Goal: Information Seeking & Learning: Compare options

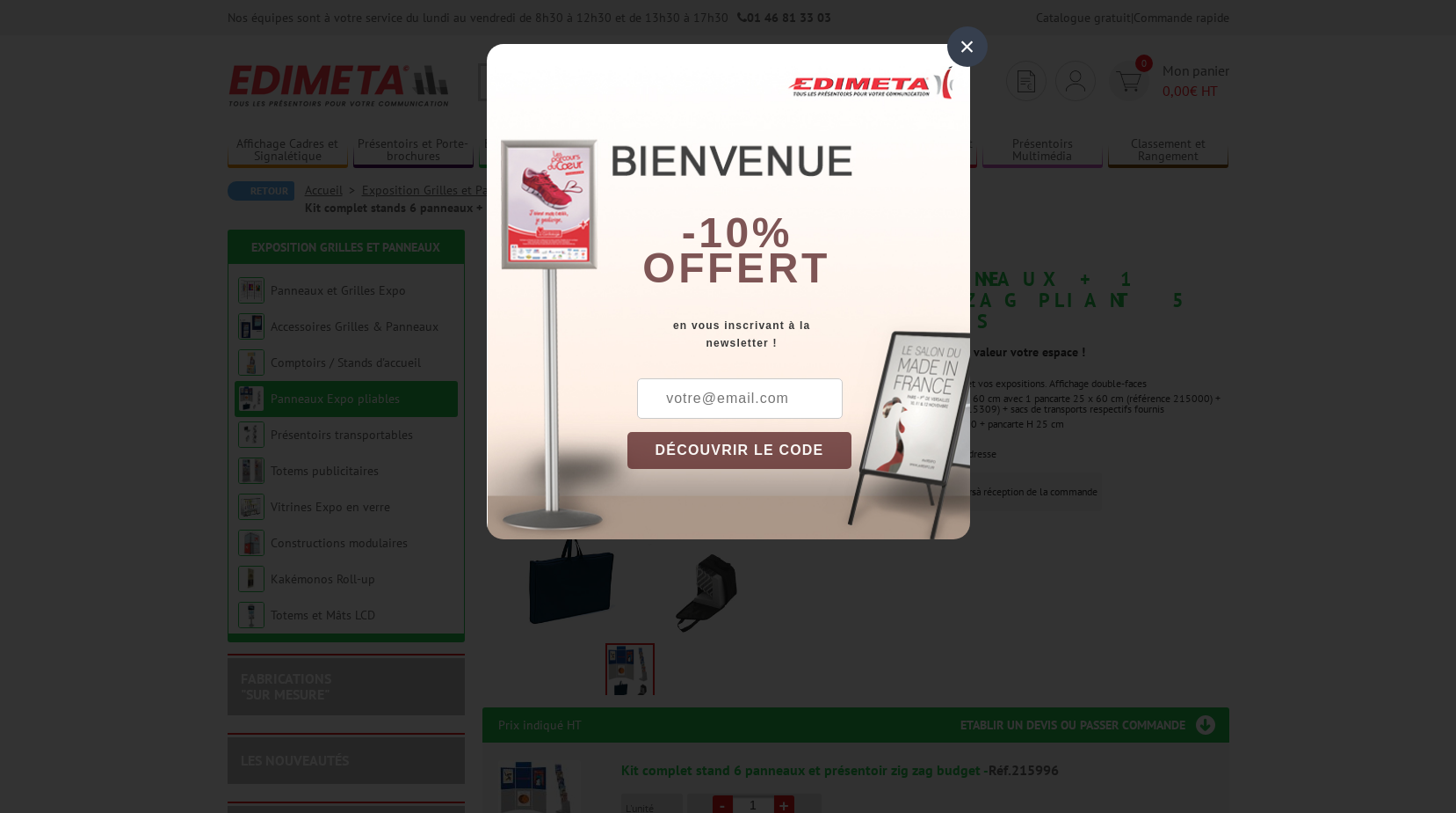
click at [967, 42] on div "×" at bounding box center [968, 47] width 40 height 40
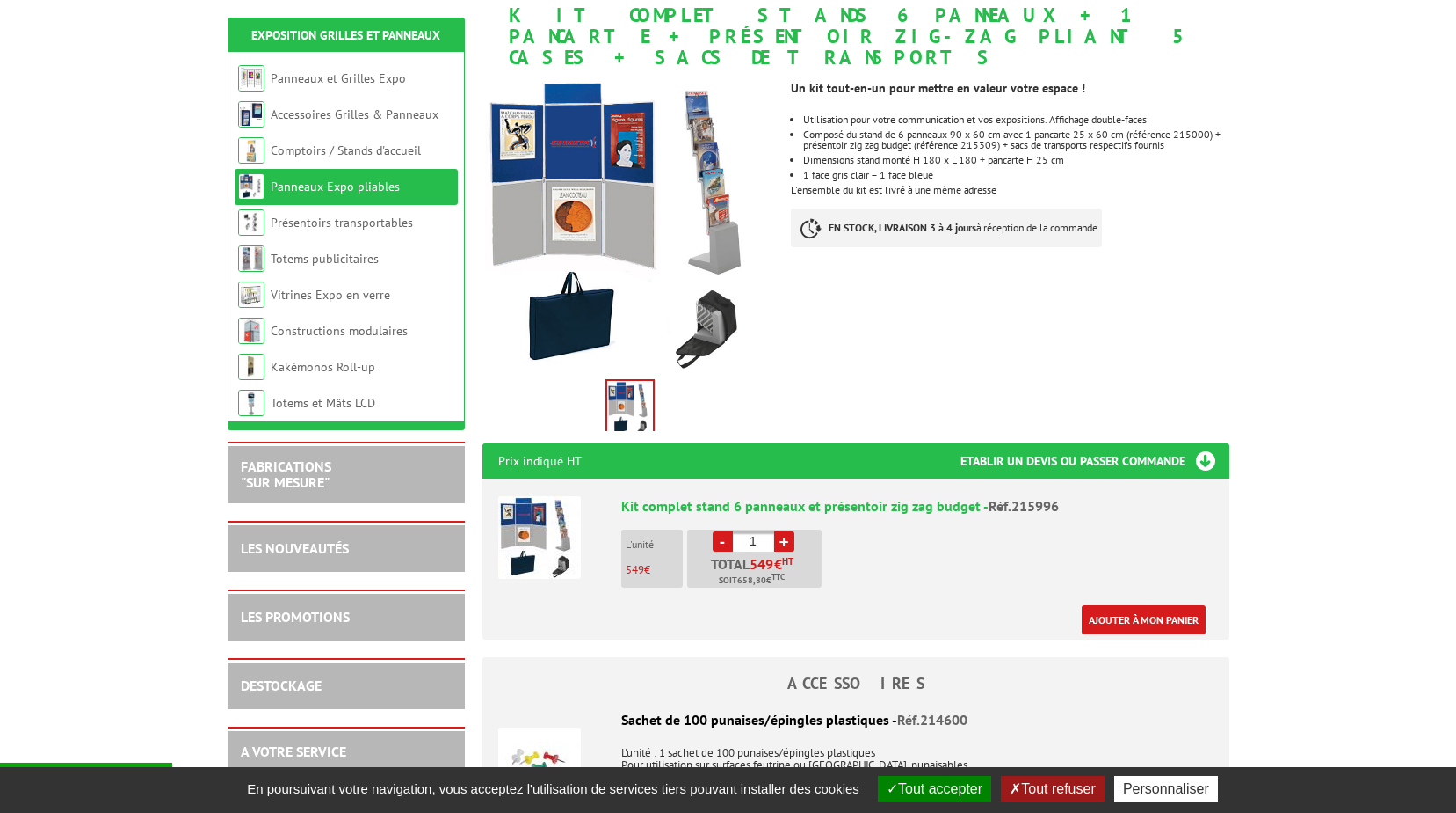
scroll to position [176, 0]
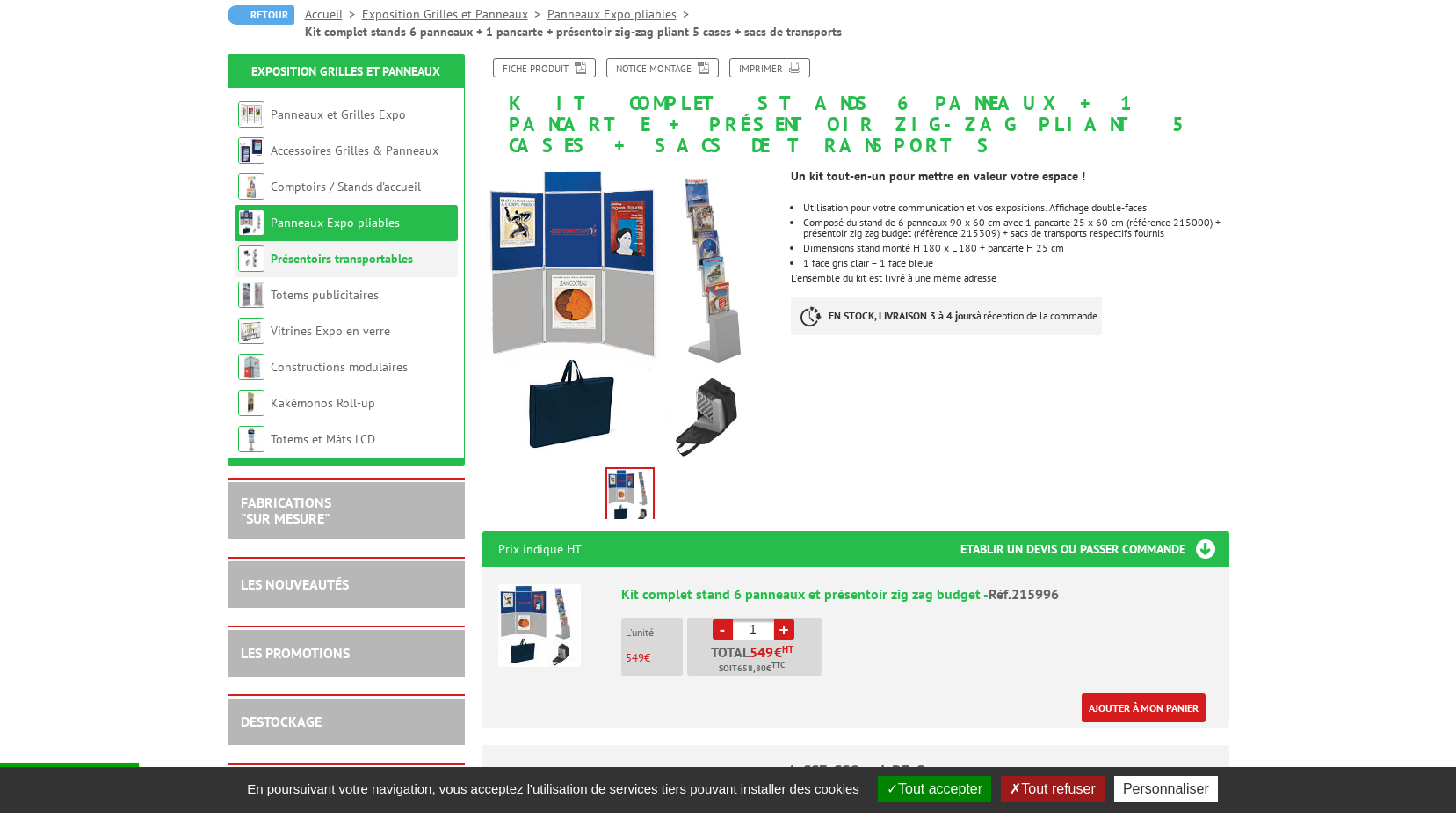
click at [335, 251] on link "Présentoirs transportables" at bounding box center [342, 258] width 143 height 16
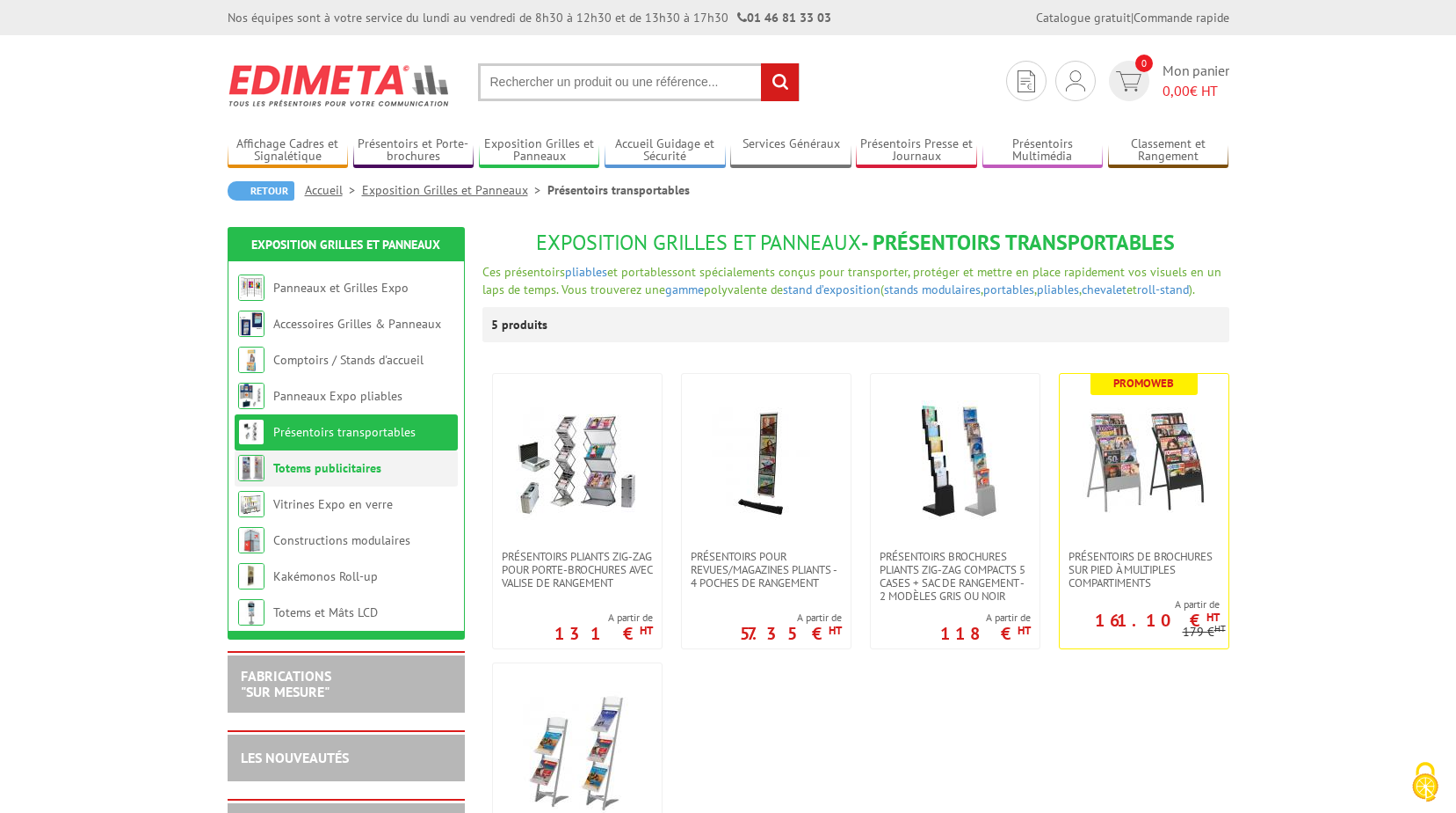
click at [283, 463] on link "Totems publicitaires" at bounding box center [327, 467] width 108 height 16
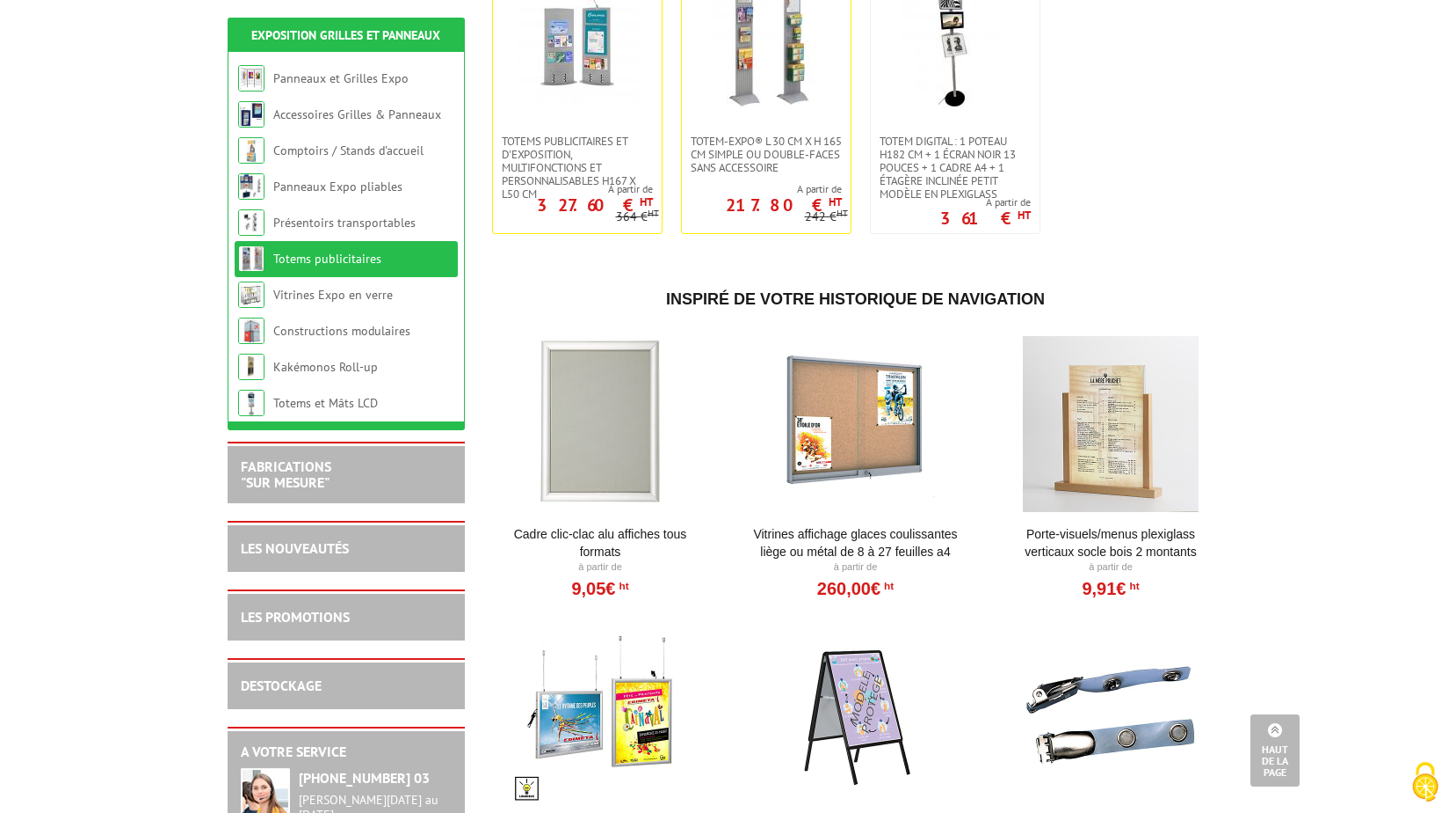
scroll to position [791, 0]
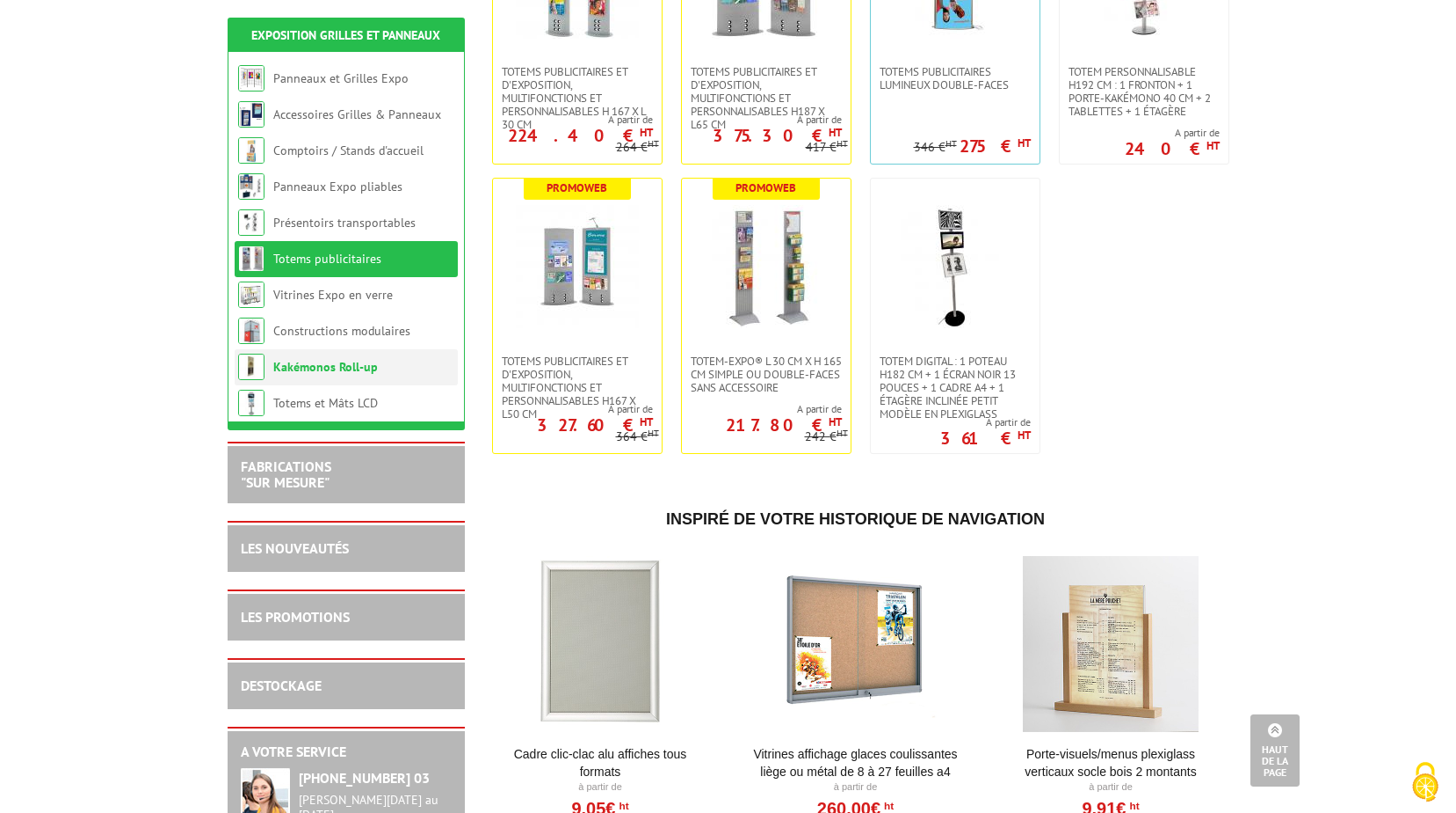
click at [347, 361] on link "Kakémonos Roll-up" at bounding box center [325, 366] width 104 height 16
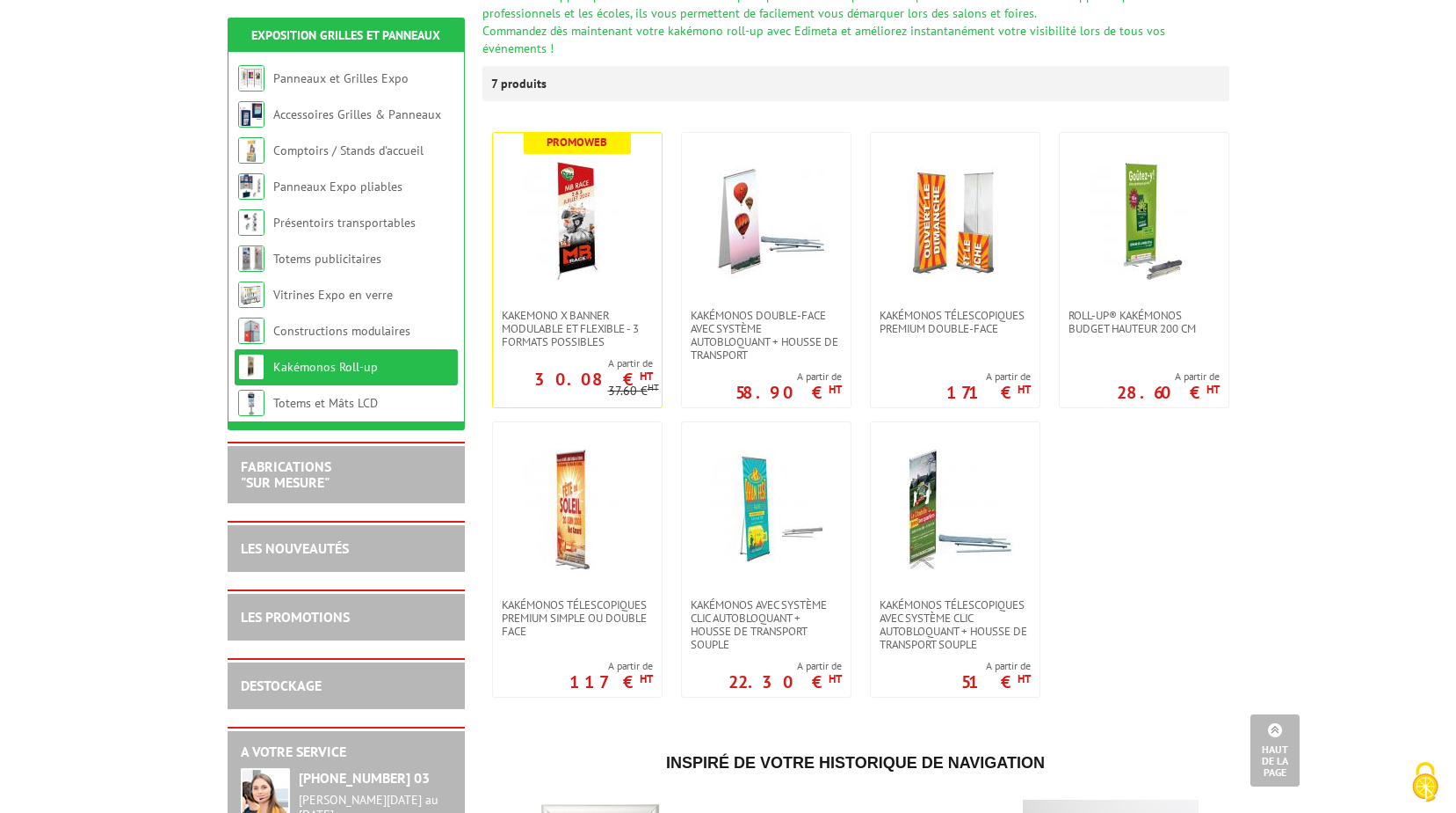
scroll to position [263, 0]
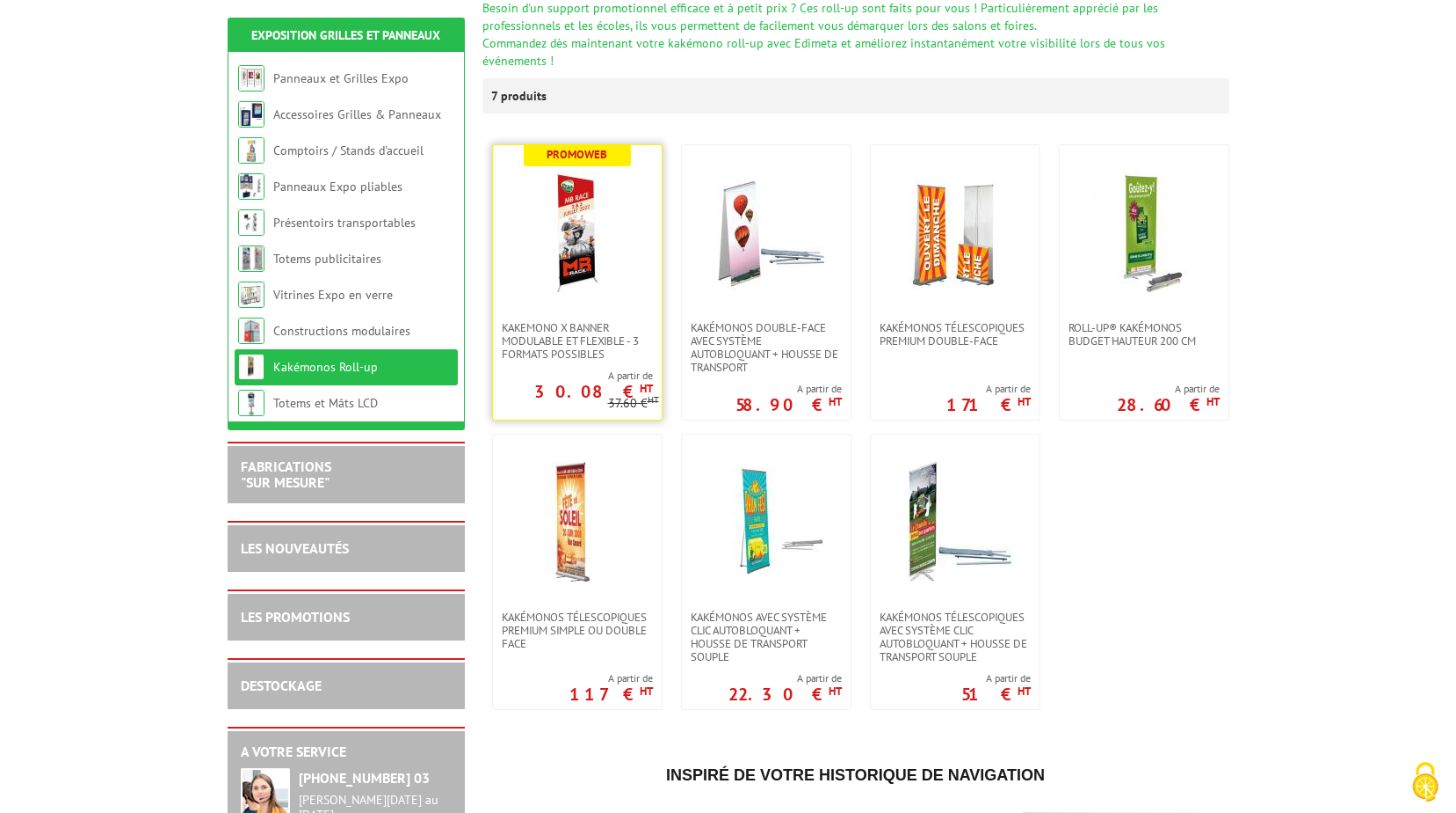
click at [567, 235] on img at bounding box center [577, 233] width 123 height 123
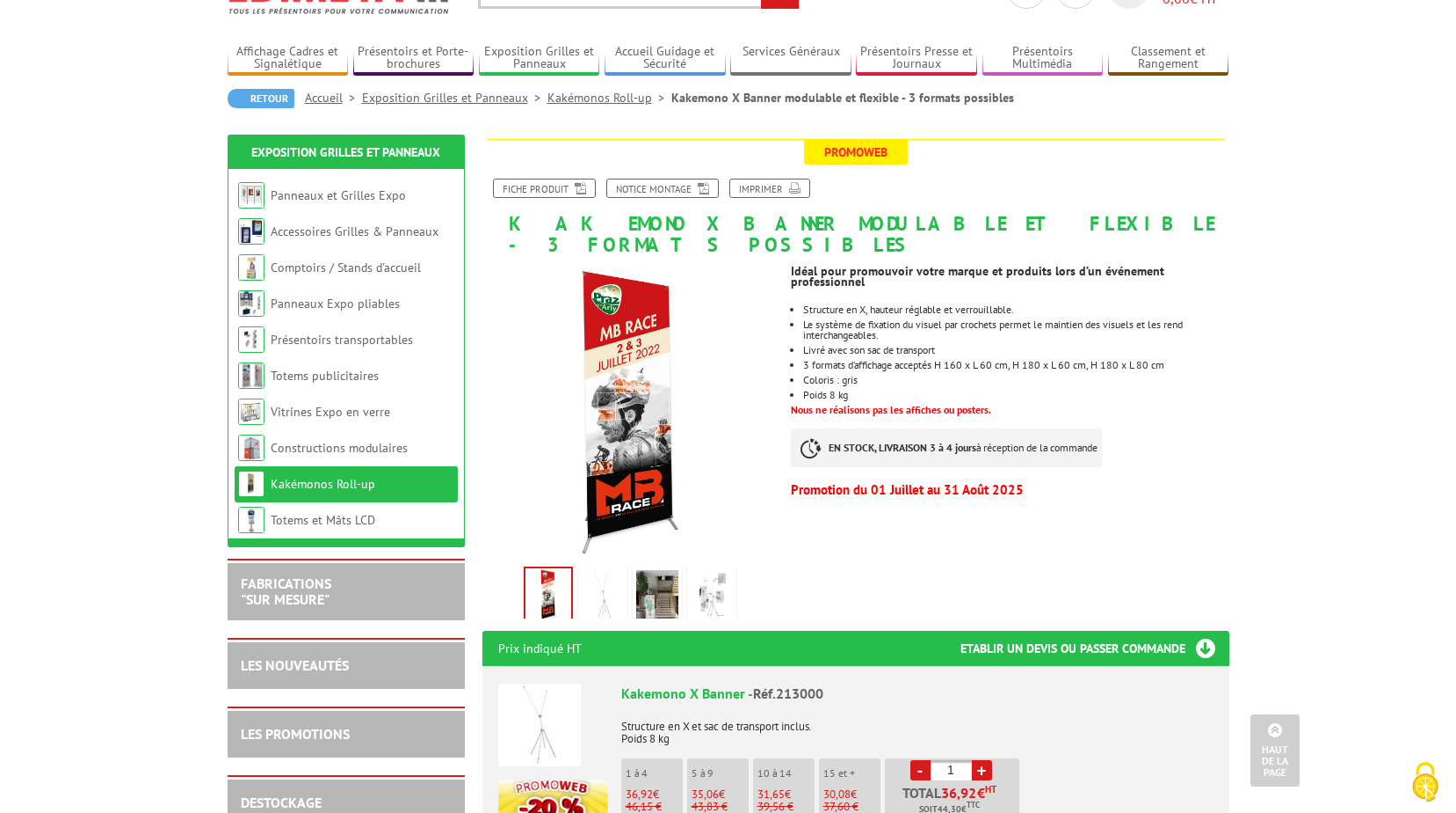
scroll to position [88, 0]
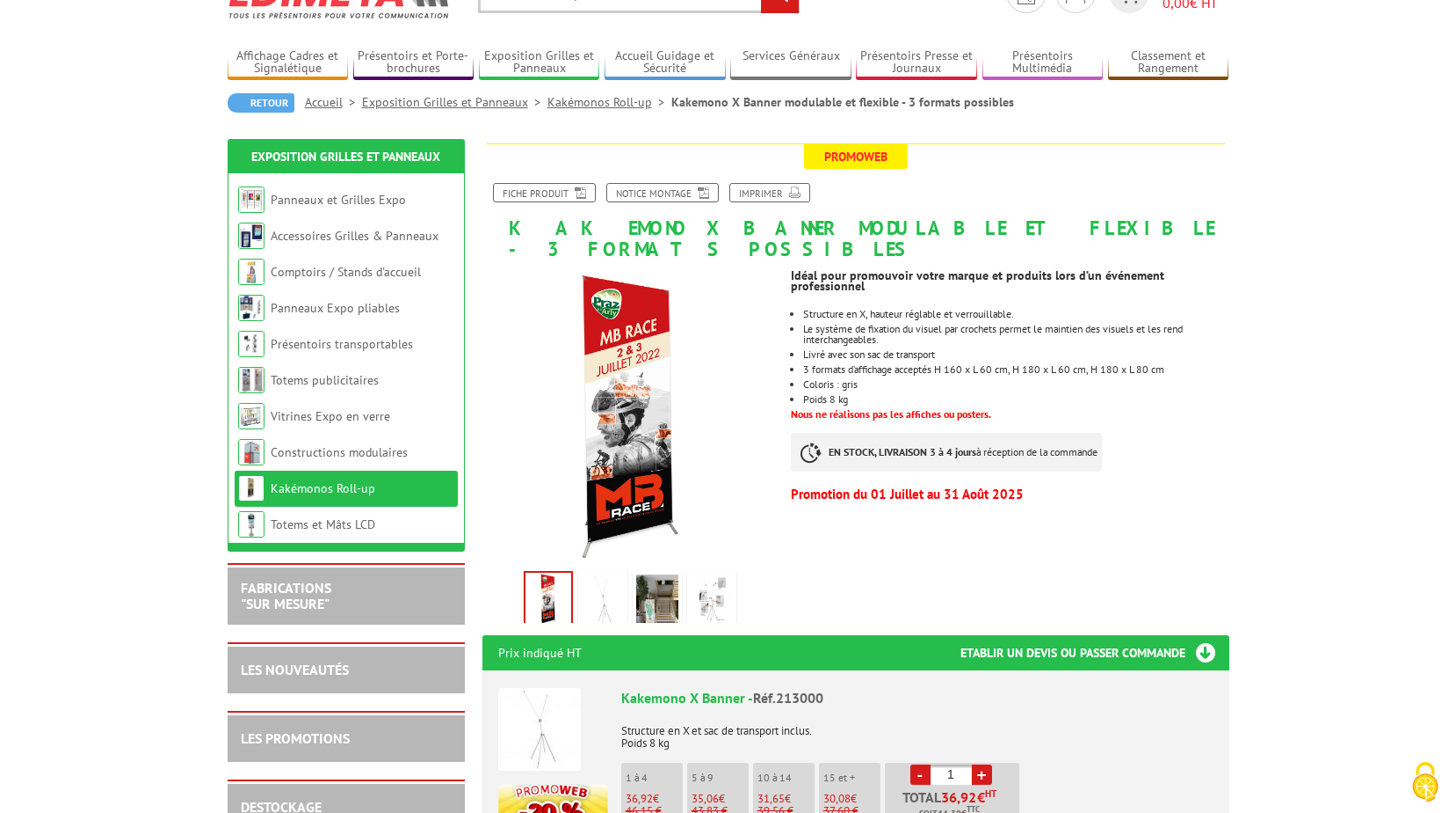
click at [649, 574] on img at bounding box center [657, 602] width 42 height 55
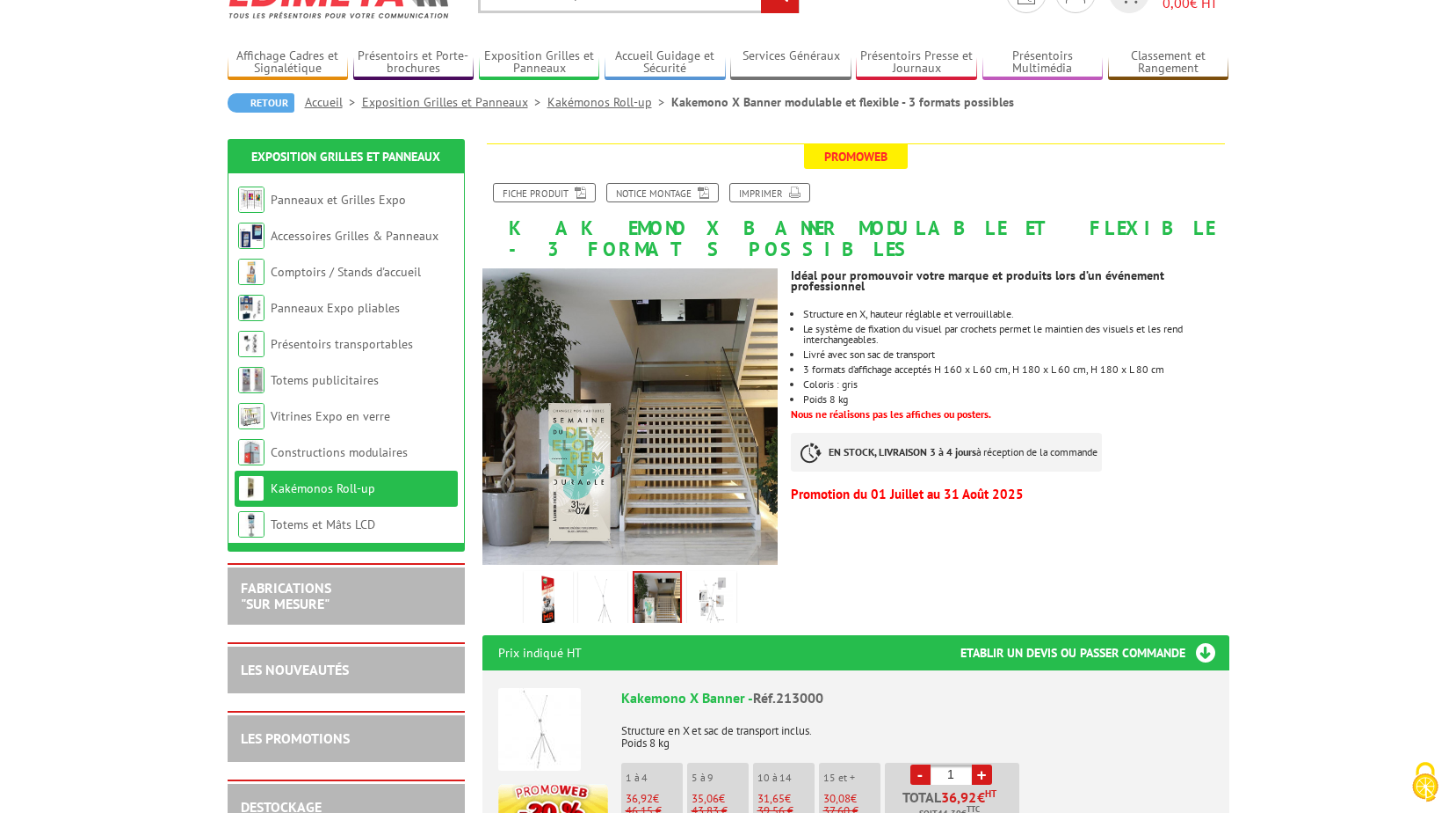
click at [714, 578] on img at bounding box center [712, 602] width 42 height 55
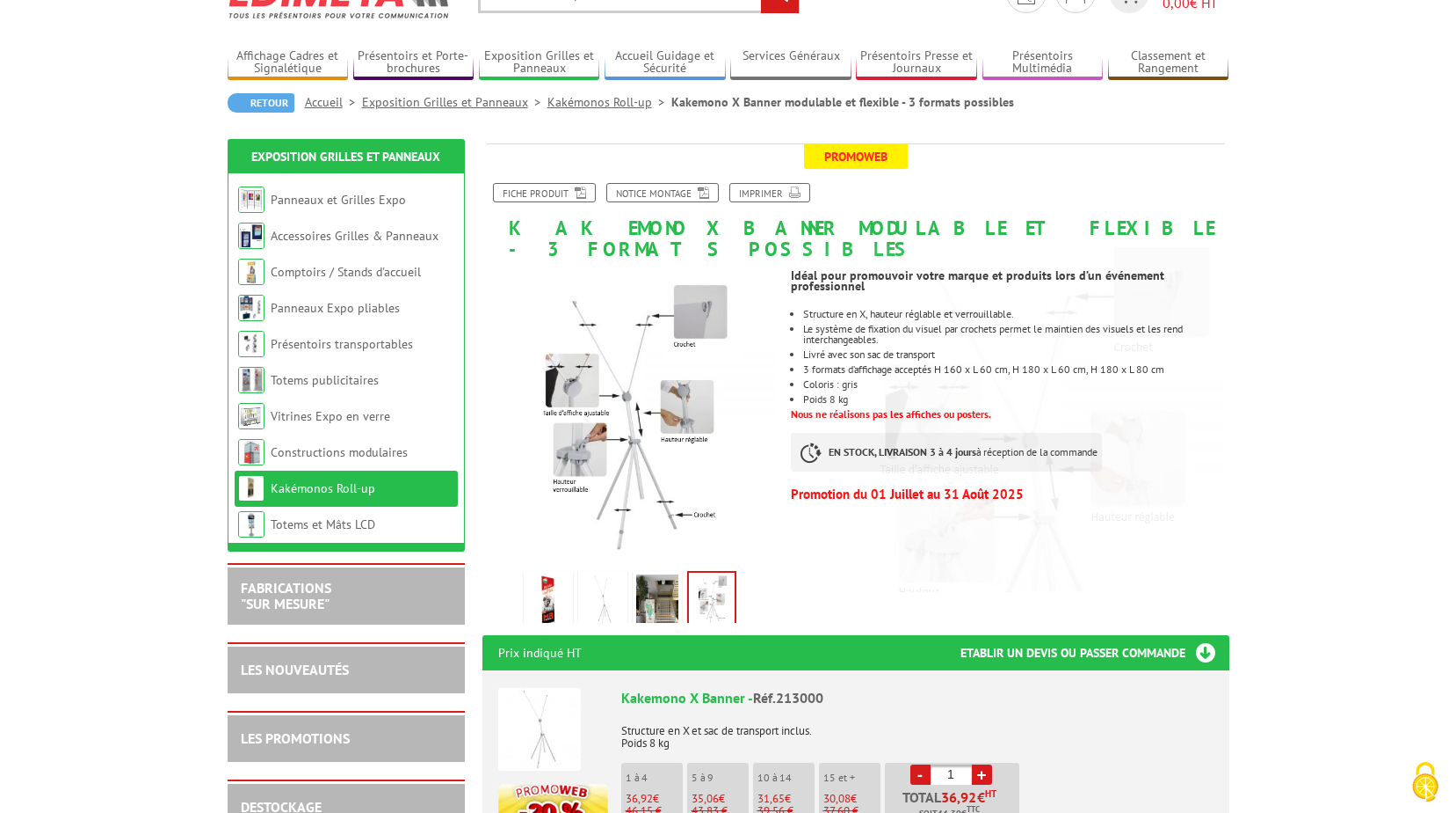
click at [600, 587] on img at bounding box center [603, 602] width 42 height 55
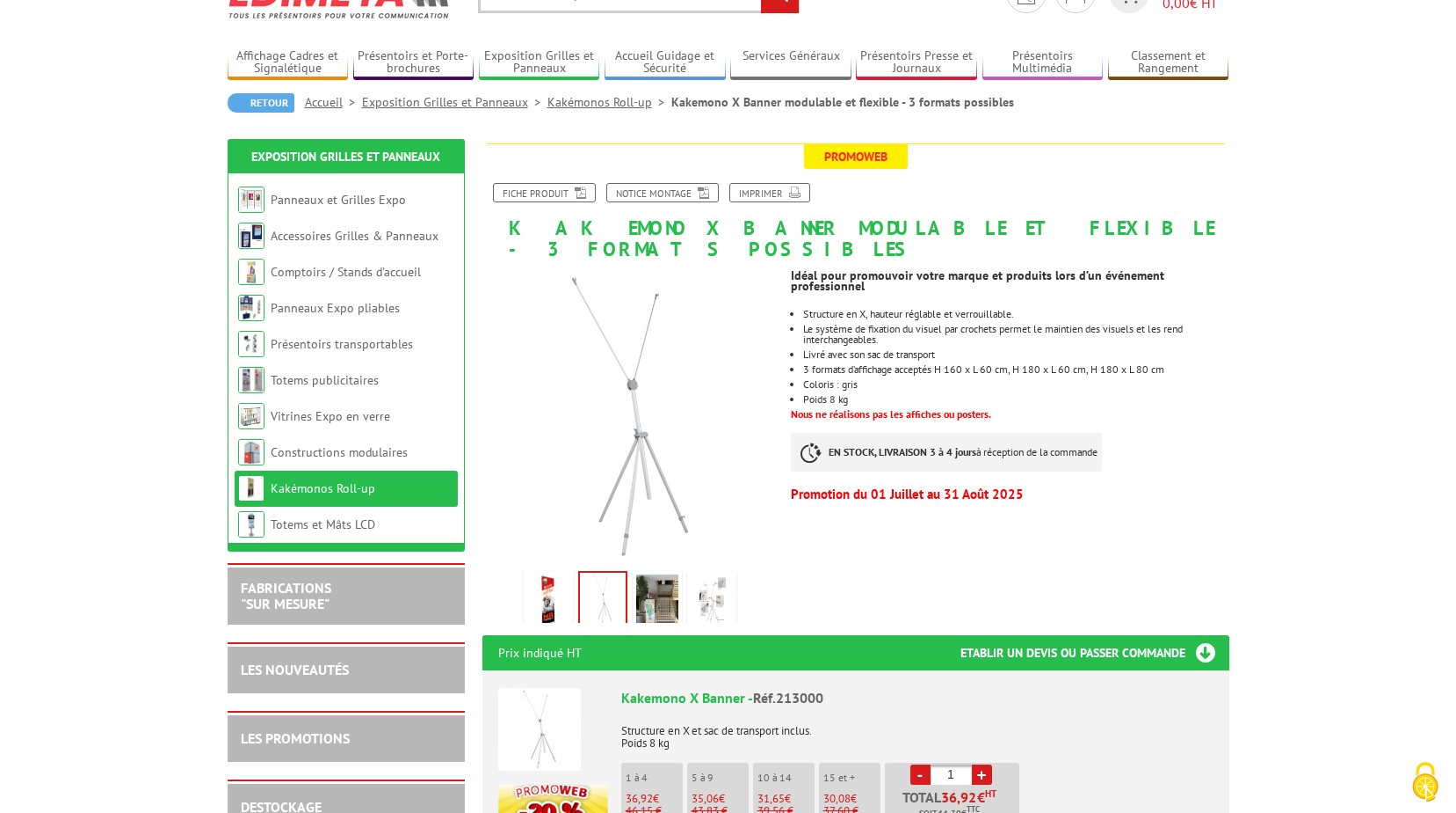
click at [546, 577] on img at bounding box center [548, 602] width 42 height 55
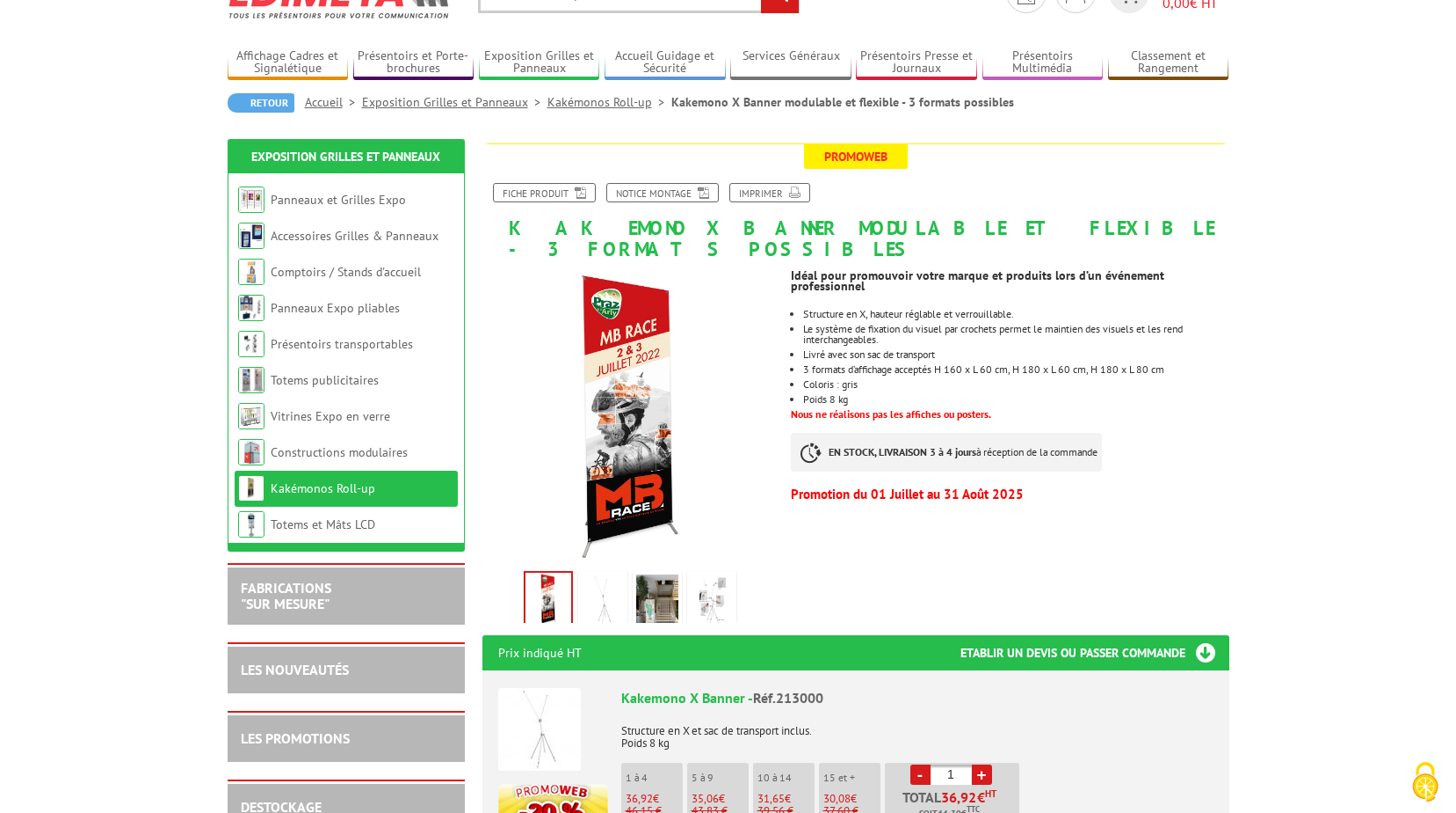
click at [607, 574] on img at bounding box center [603, 602] width 42 height 55
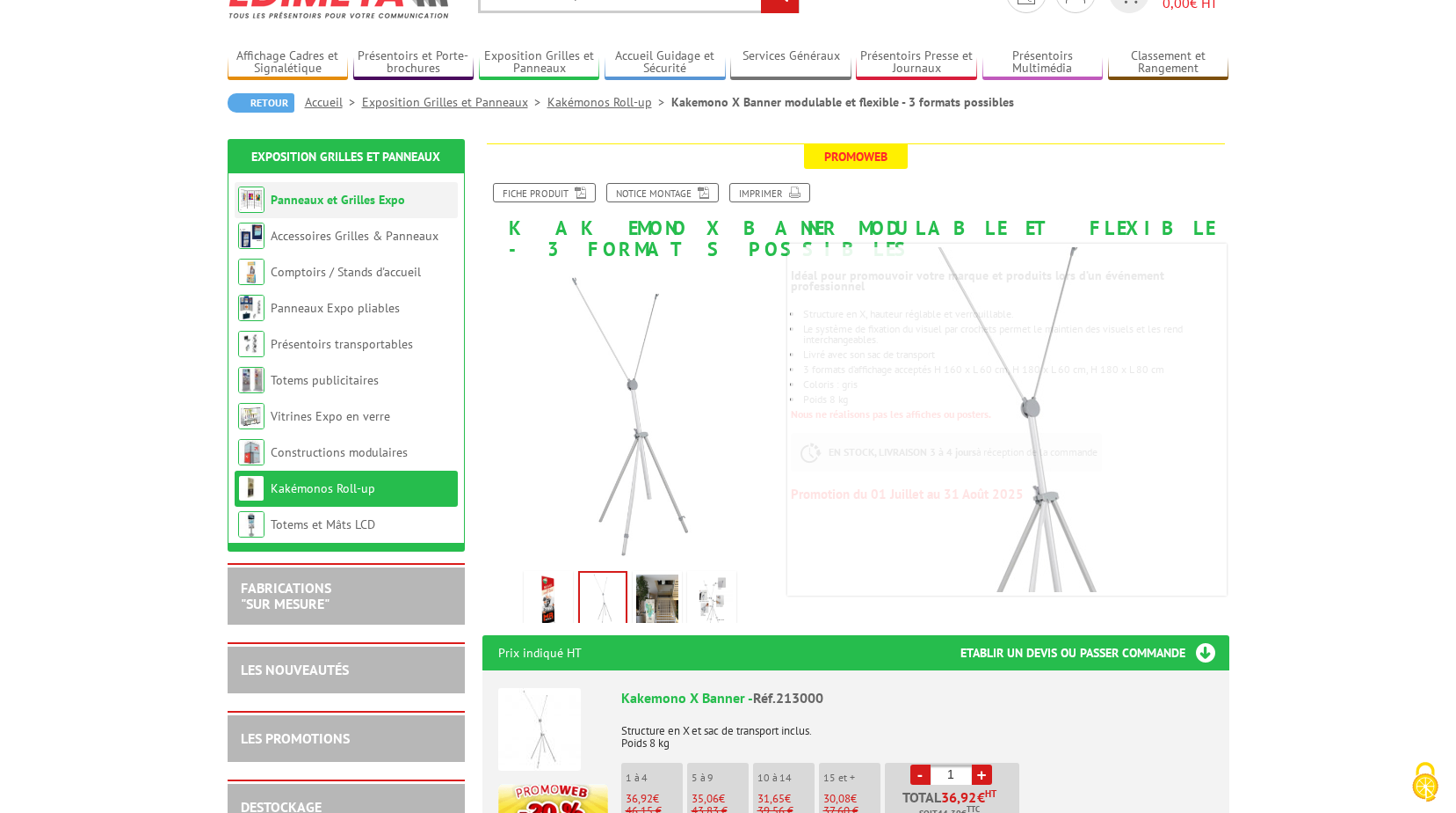
click at [320, 208] on li "Panneaux et Grilles Expo" at bounding box center [346, 199] width 223 height 36
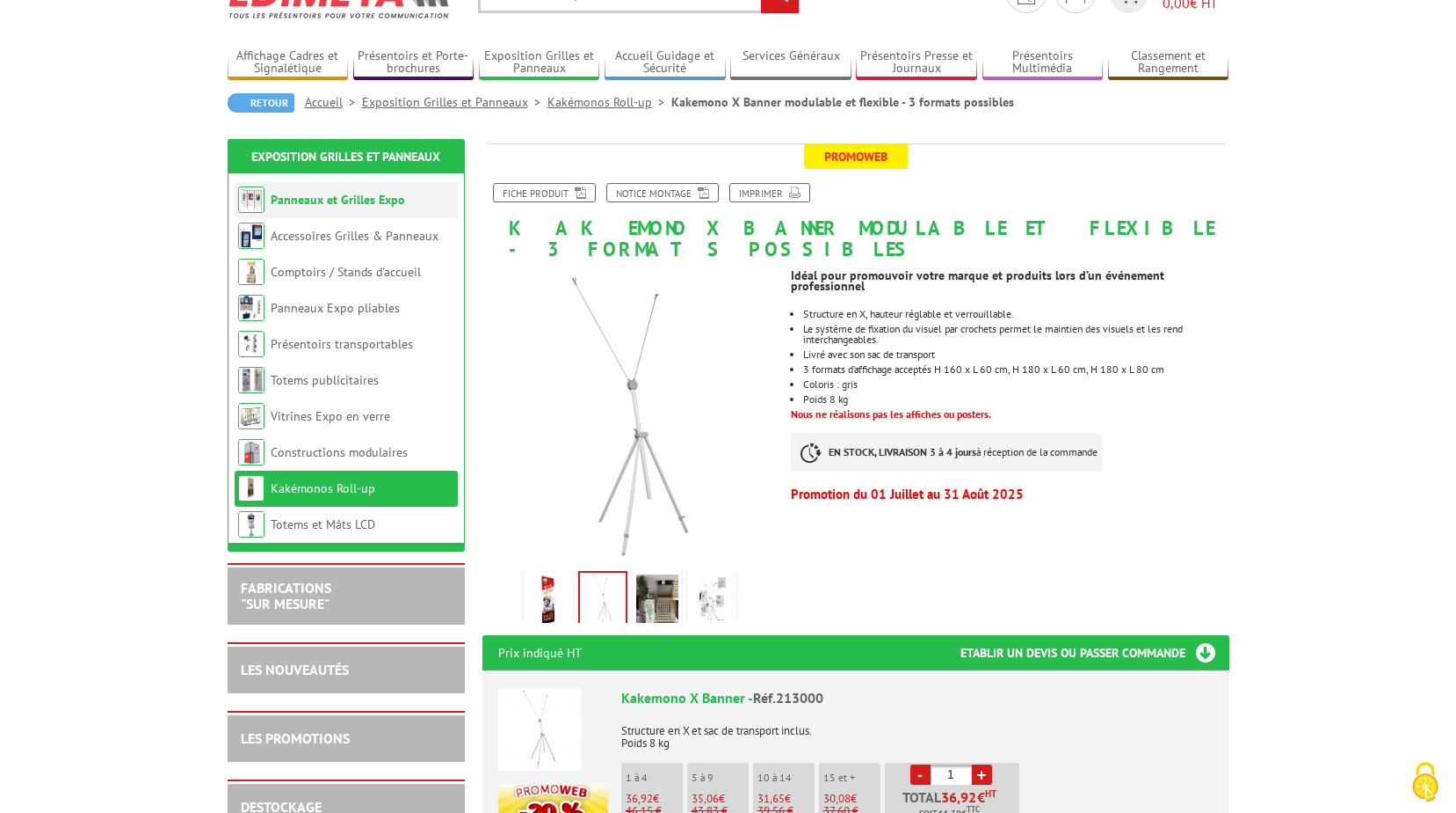
click at [359, 196] on link "Panneaux et Grilles Expo" at bounding box center [337, 199] width 134 height 16
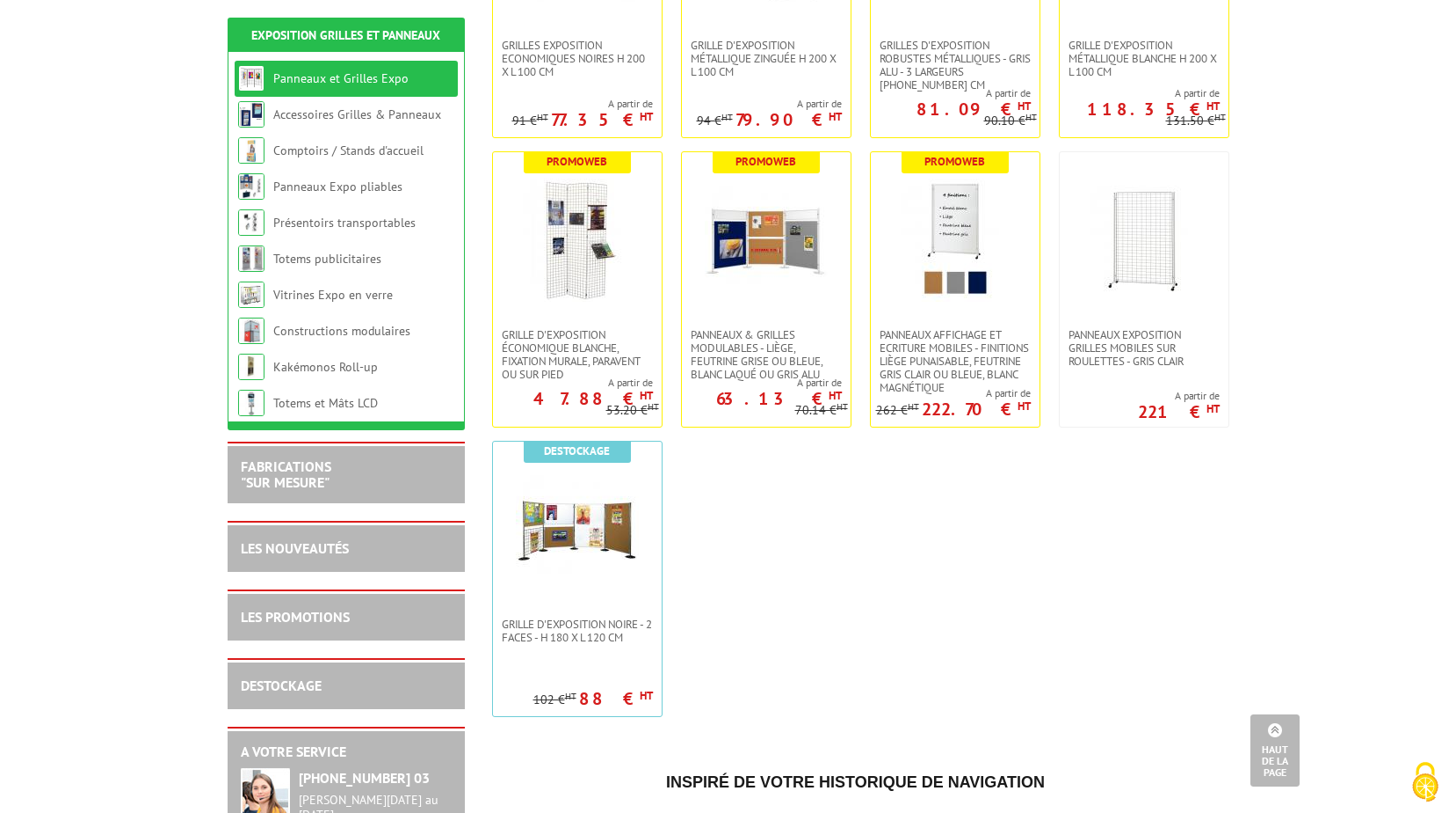
scroll to position [528, 0]
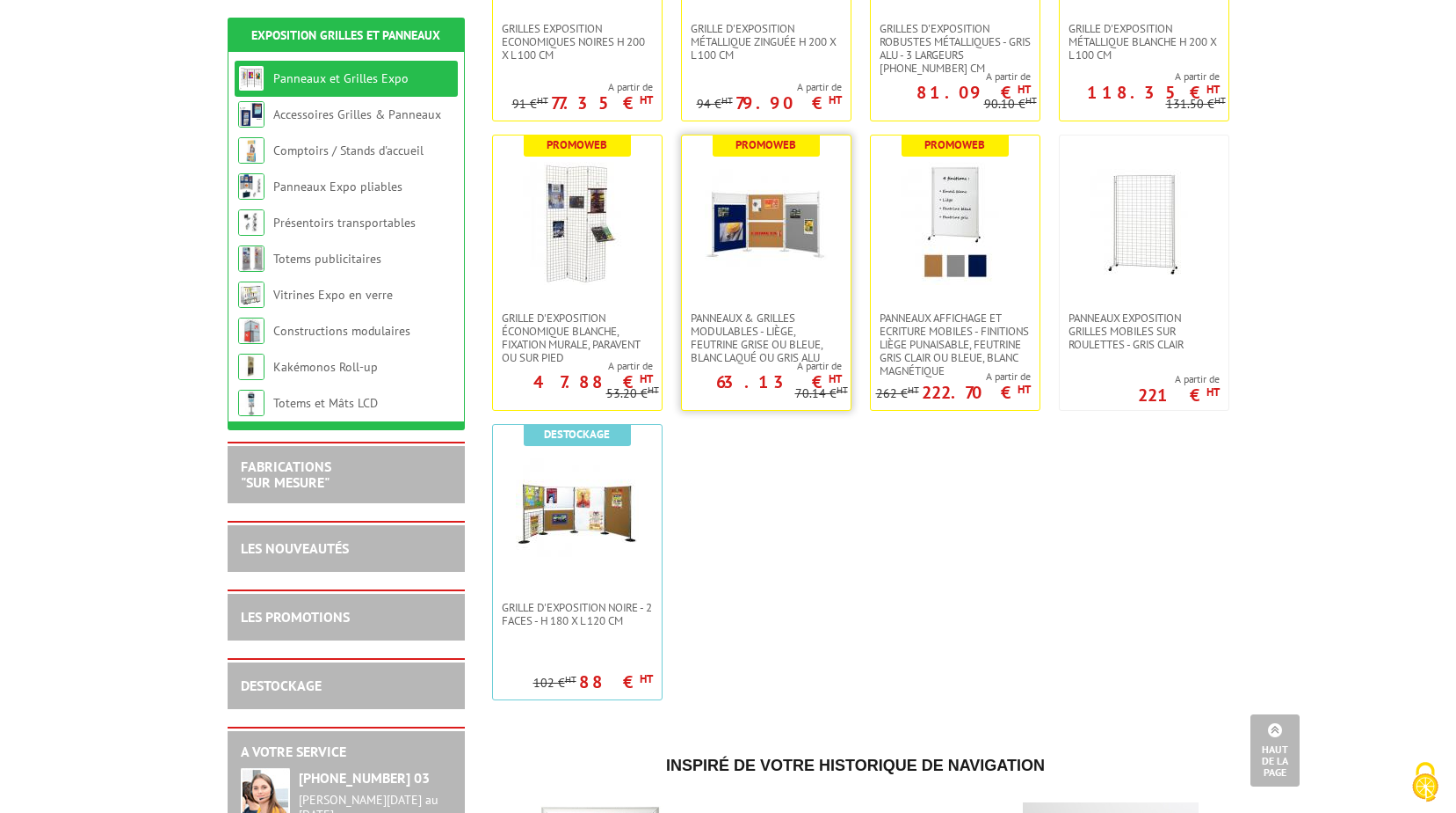
click at [776, 217] on img at bounding box center [766, 223] width 123 height 123
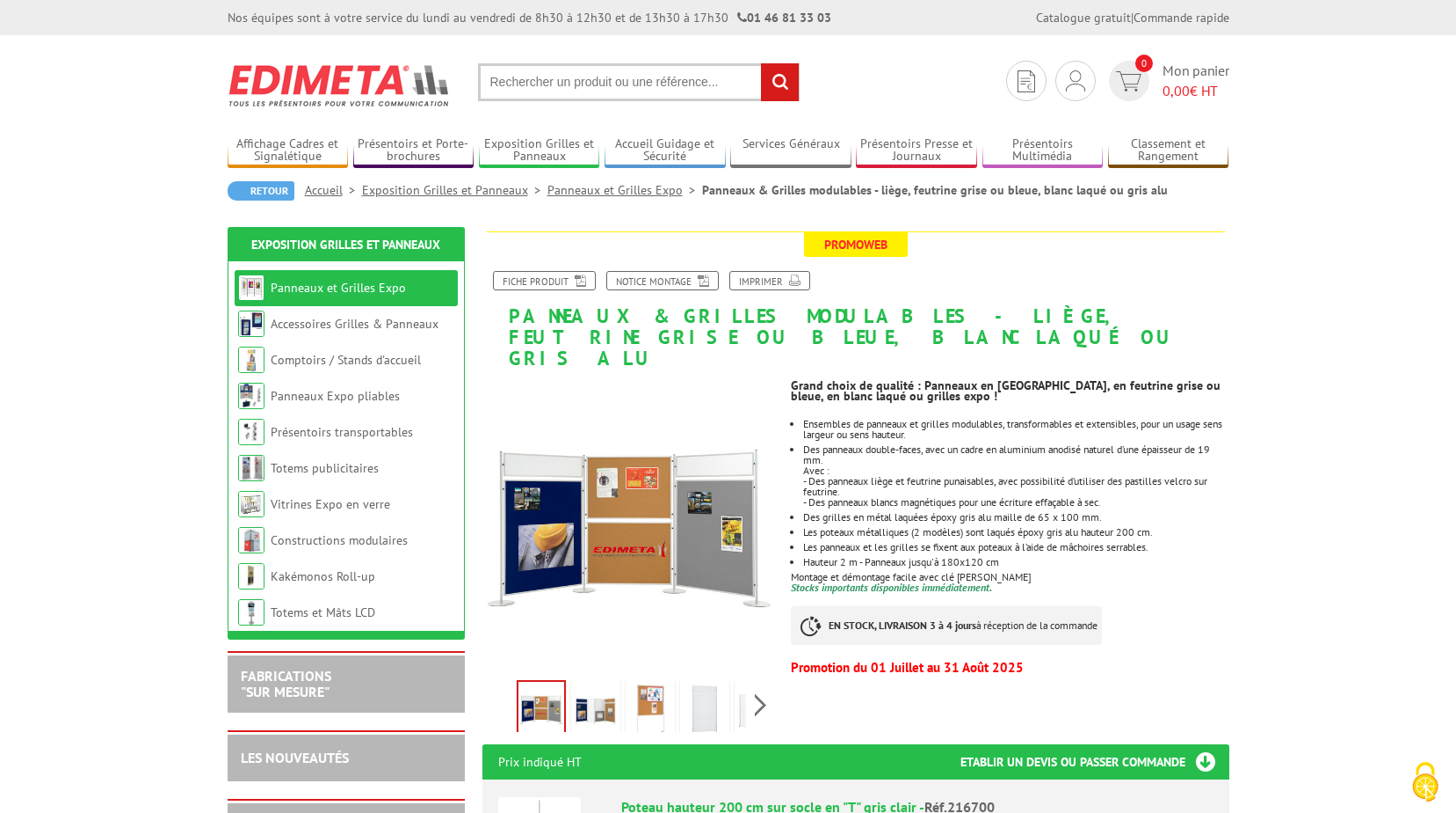
click at [659, 683] on img at bounding box center [651, 711] width 42 height 55
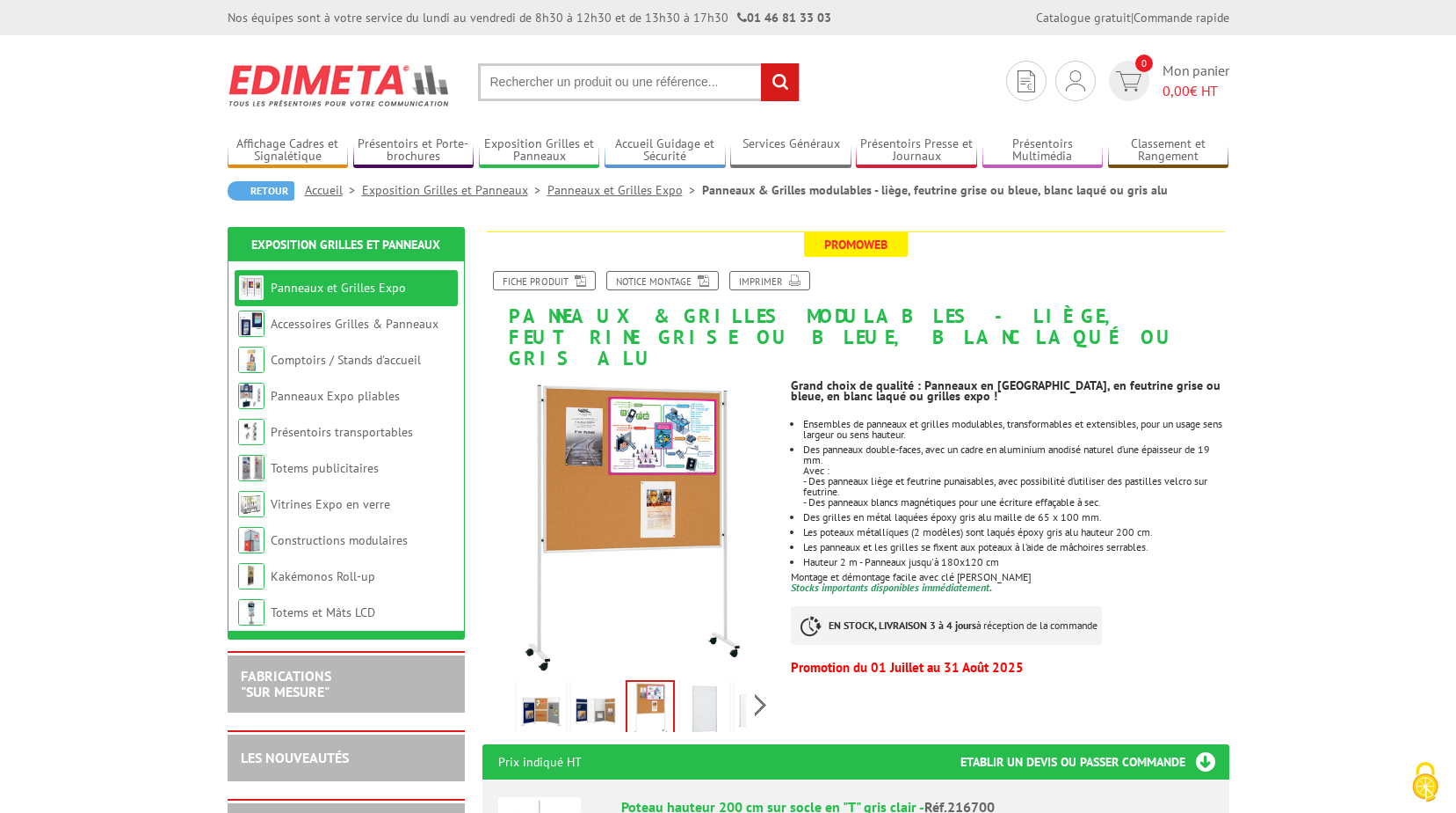
click at [705, 683] on img at bounding box center [705, 711] width 42 height 55
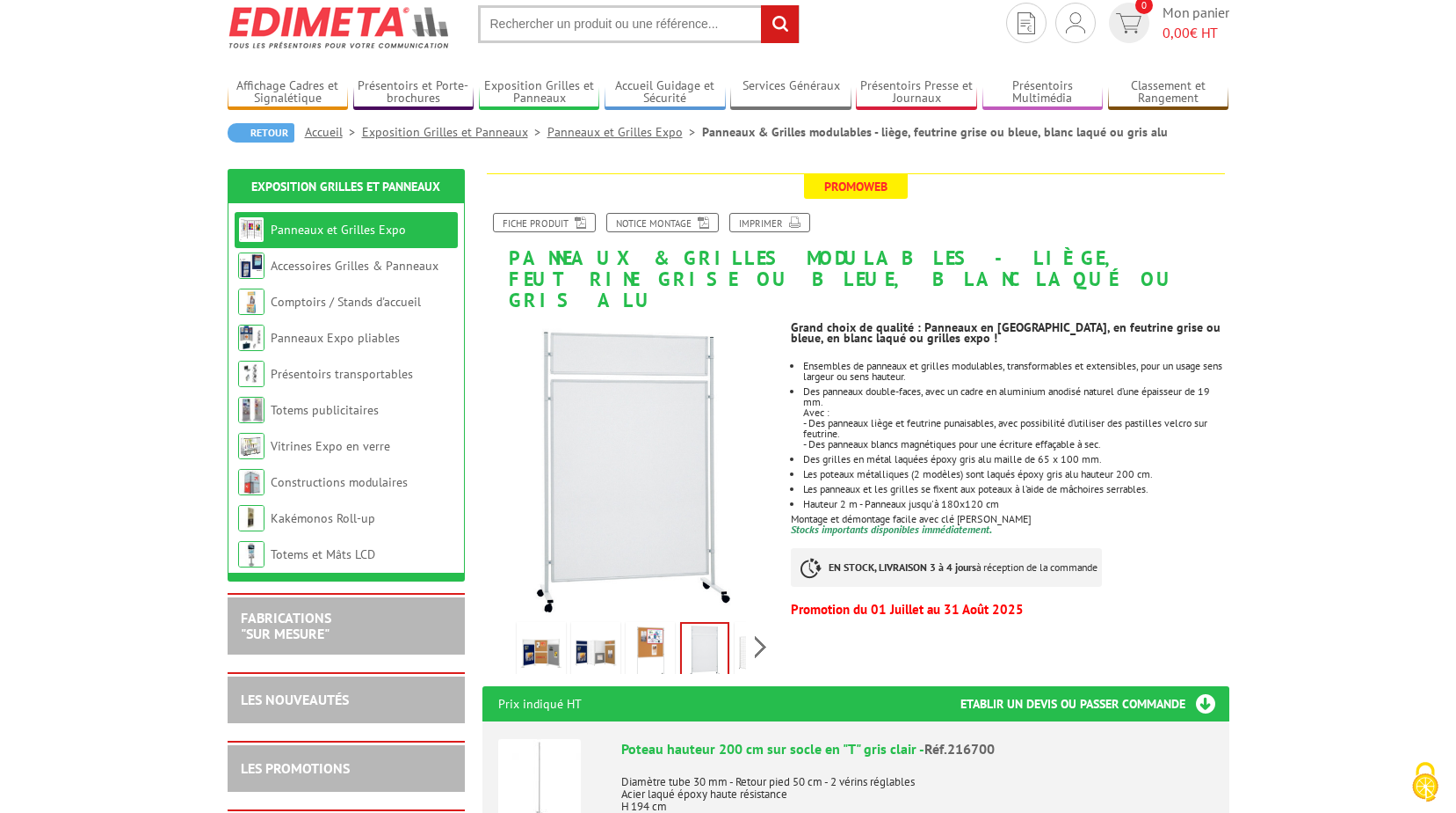
scroll to position [88, 0]
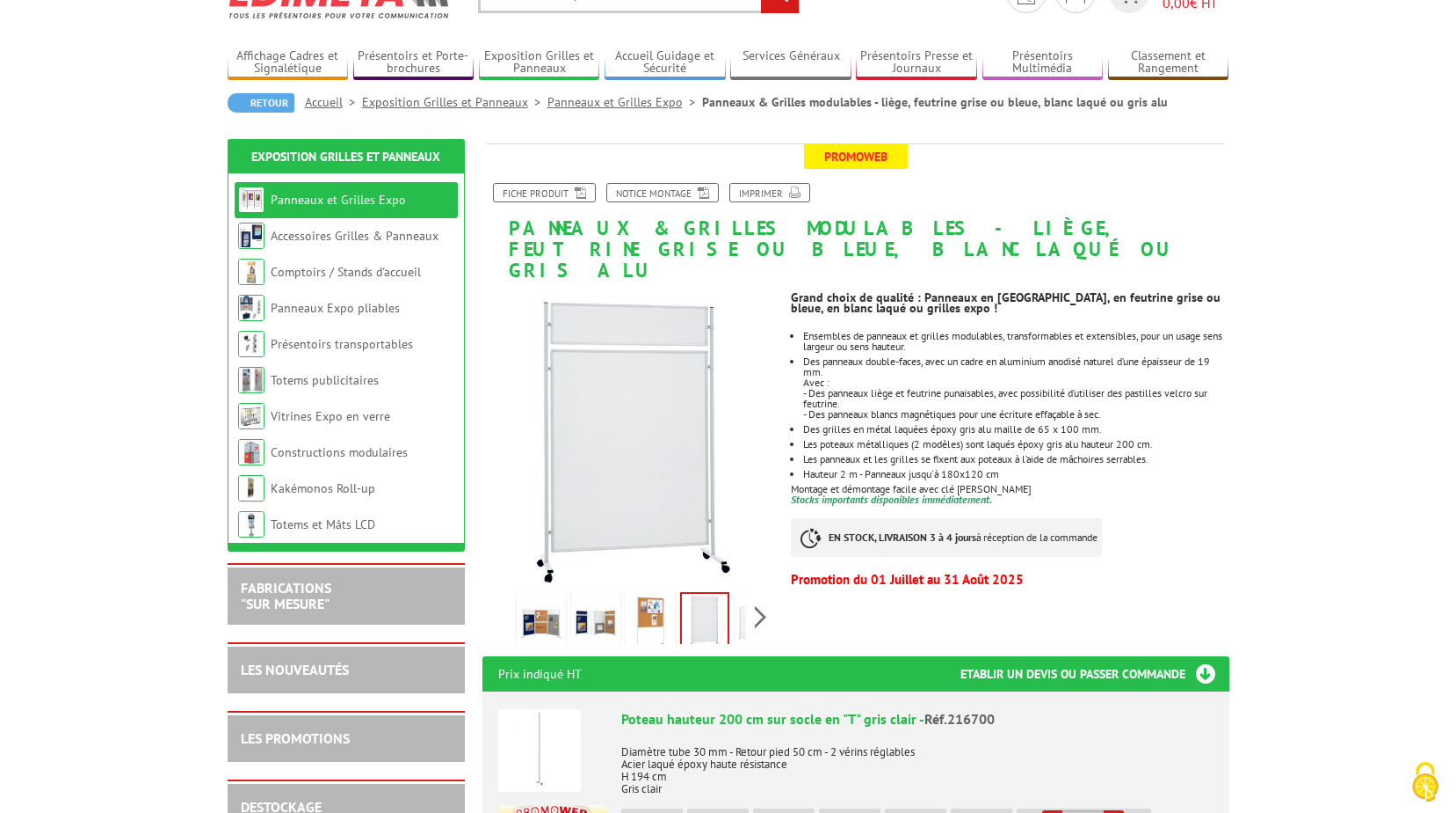
click at [757, 592] on div "Previous Next" at bounding box center [631, 615] width 296 height 61
click at [717, 606] on img at bounding box center [719, 623] width 42 height 55
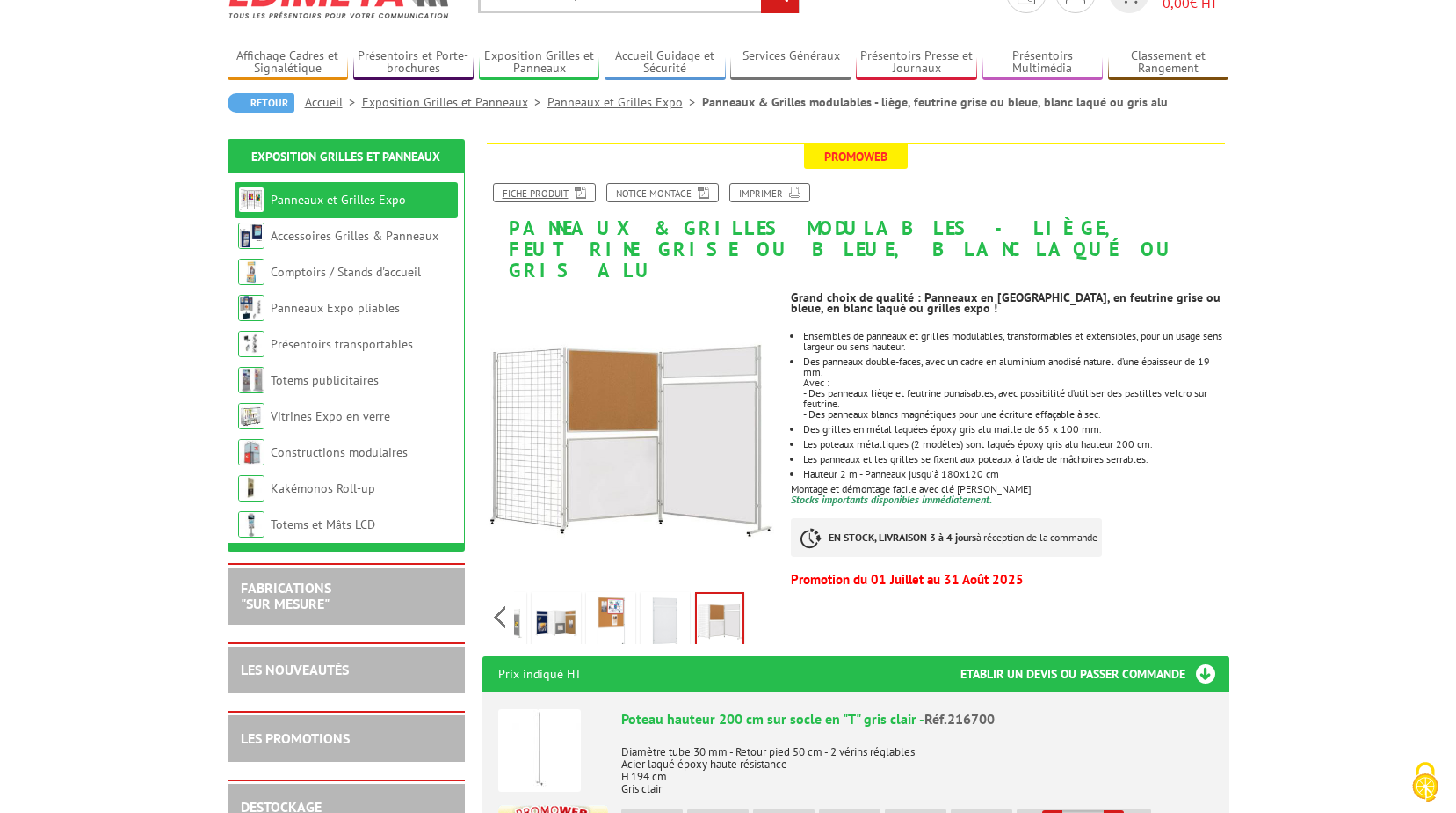
click at [534, 192] on link "Fiche produit" at bounding box center [544, 192] width 103 height 19
click at [717, 162] on p "Promoweb" at bounding box center [856, 155] width 739 height 25
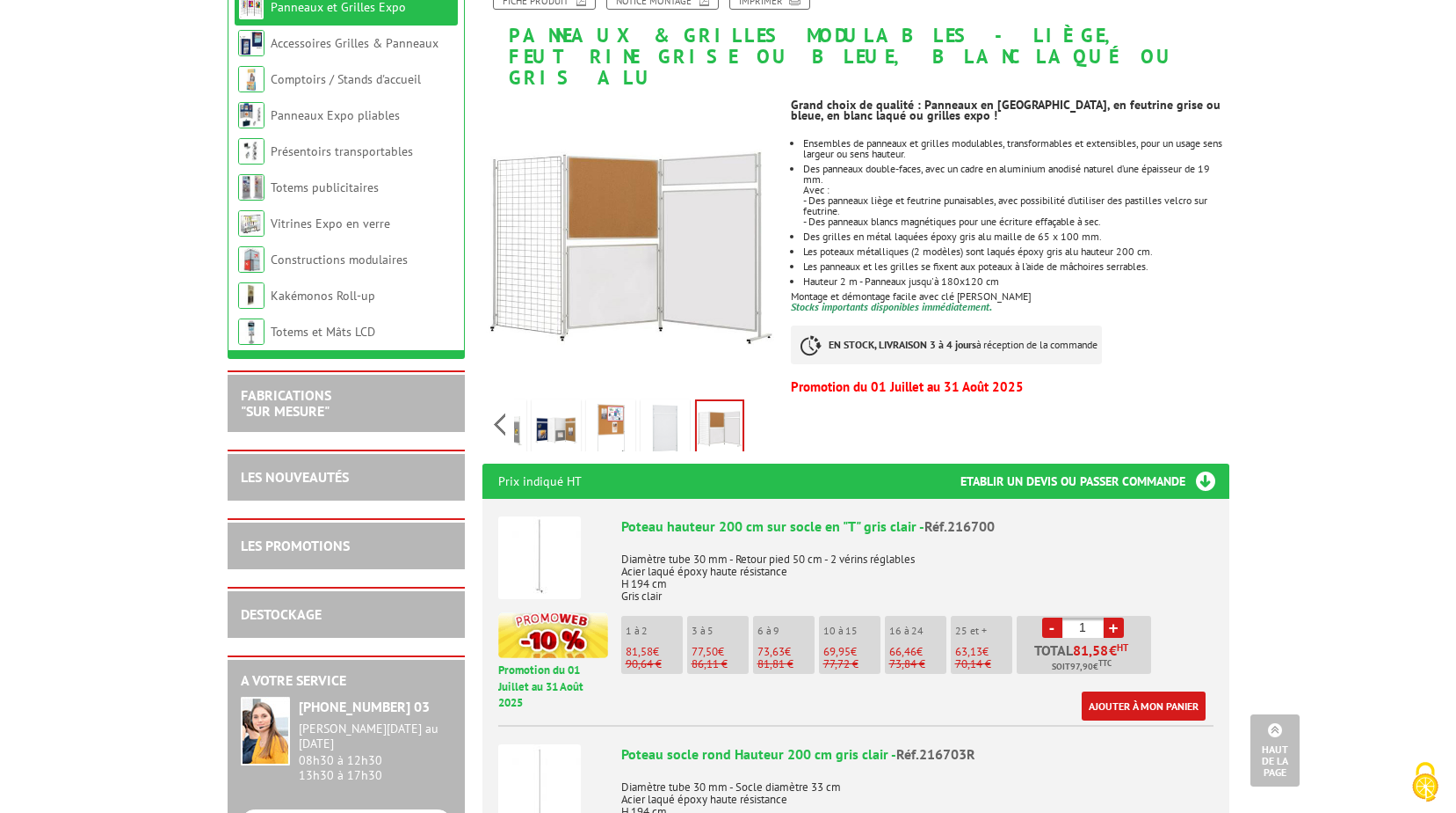
scroll to position [0, 0]
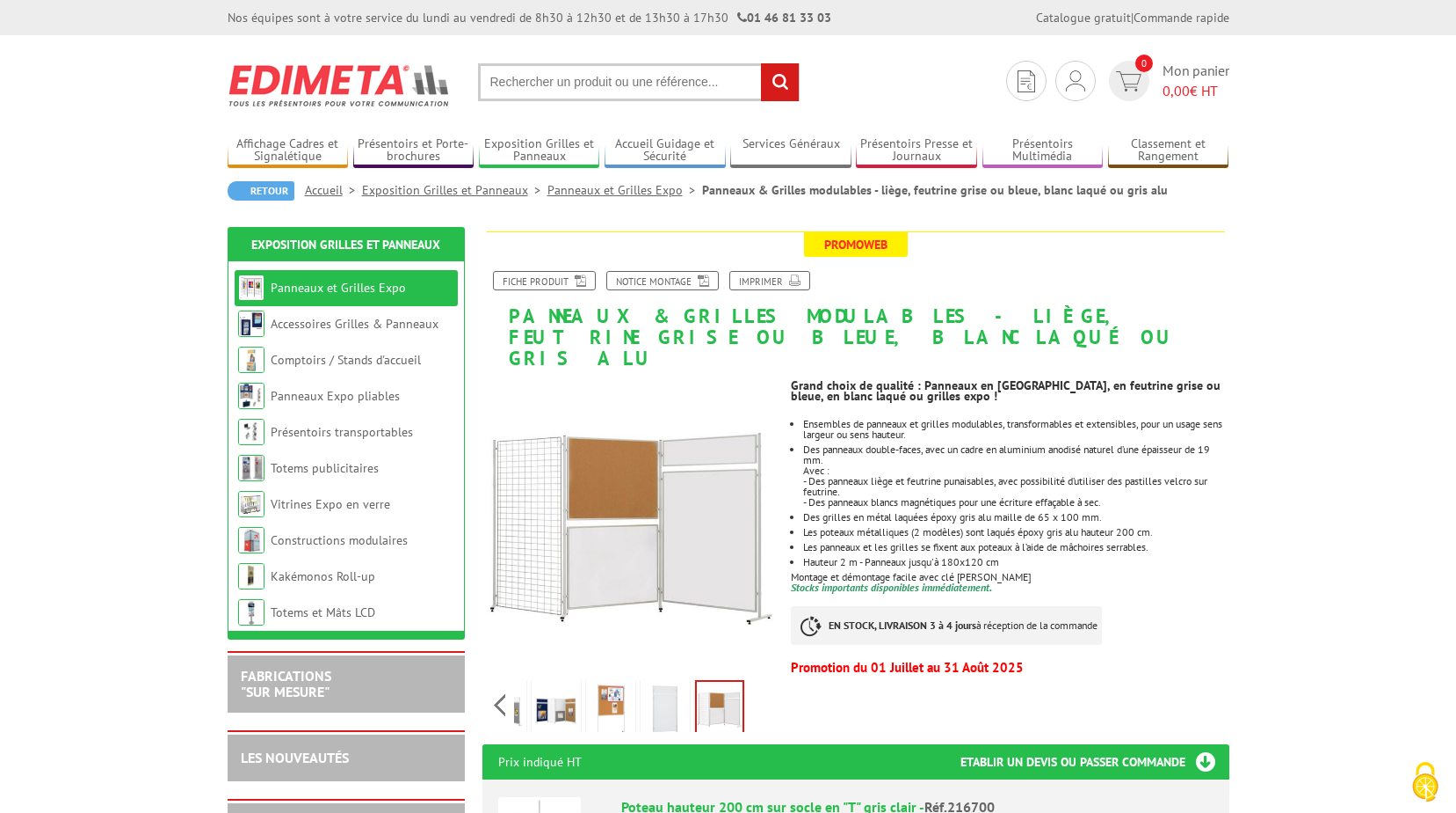
click at [295, 285] on link "Panneaux et Grilles Expo" at bounding box center [338, 287] width 135 height 16
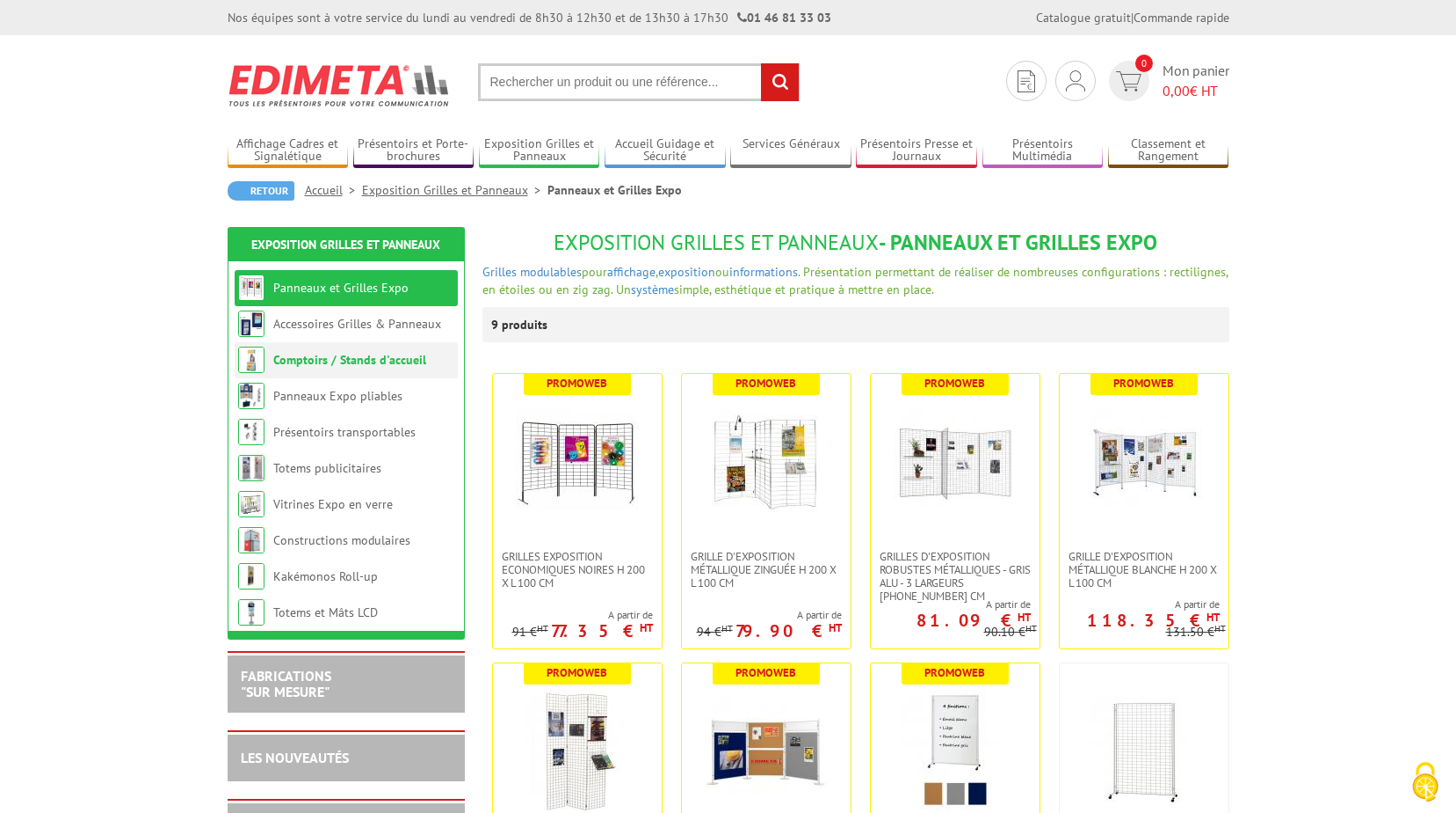
click at [339, 358] on link "Comptoirs / Stands d'accueil" at bounding box center [349, 359] width 153 height 16
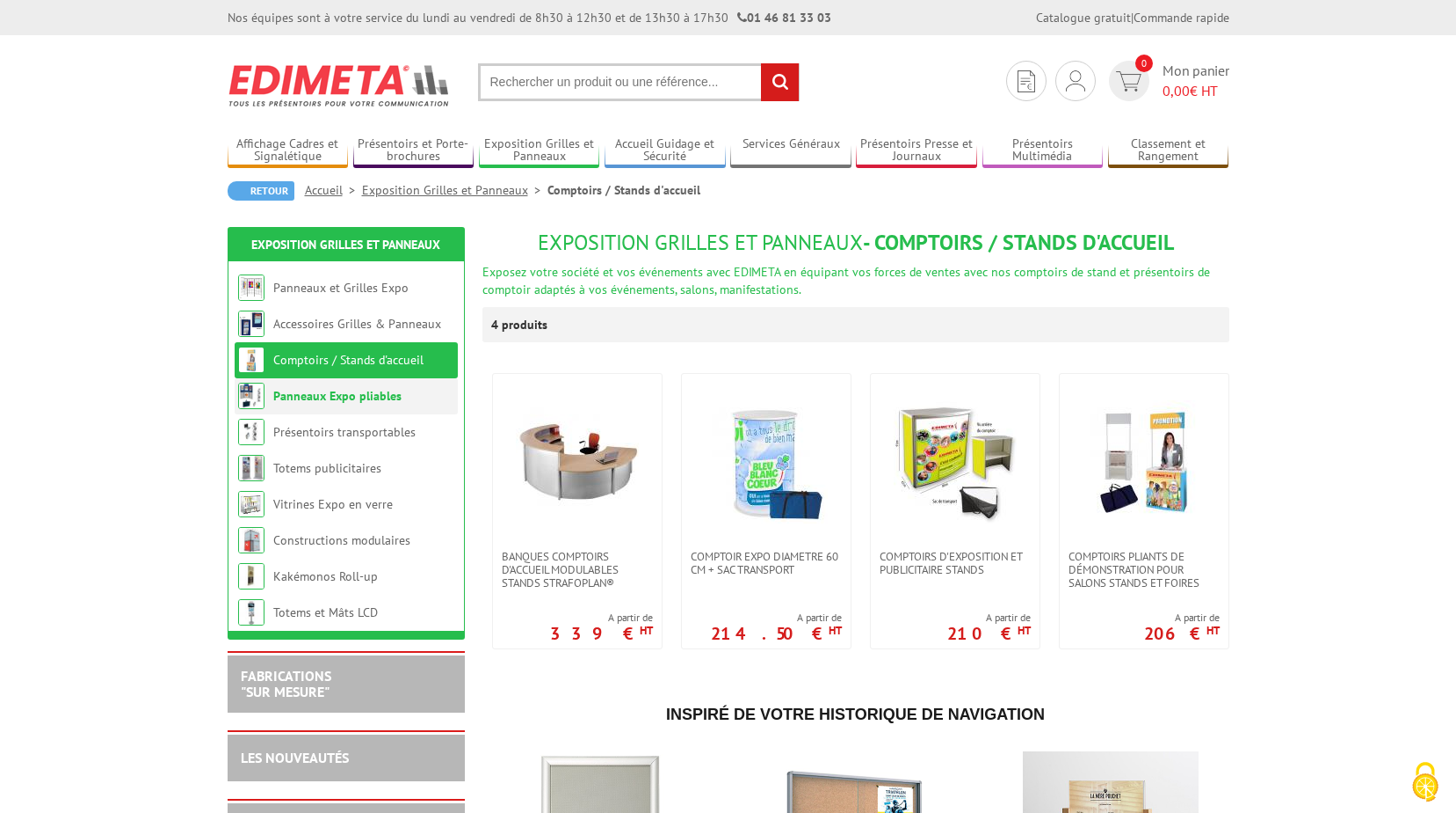
click at [321, 395] on link "Panneaux Expo pliables" at bounding box center [337, 395] width 128 height 16
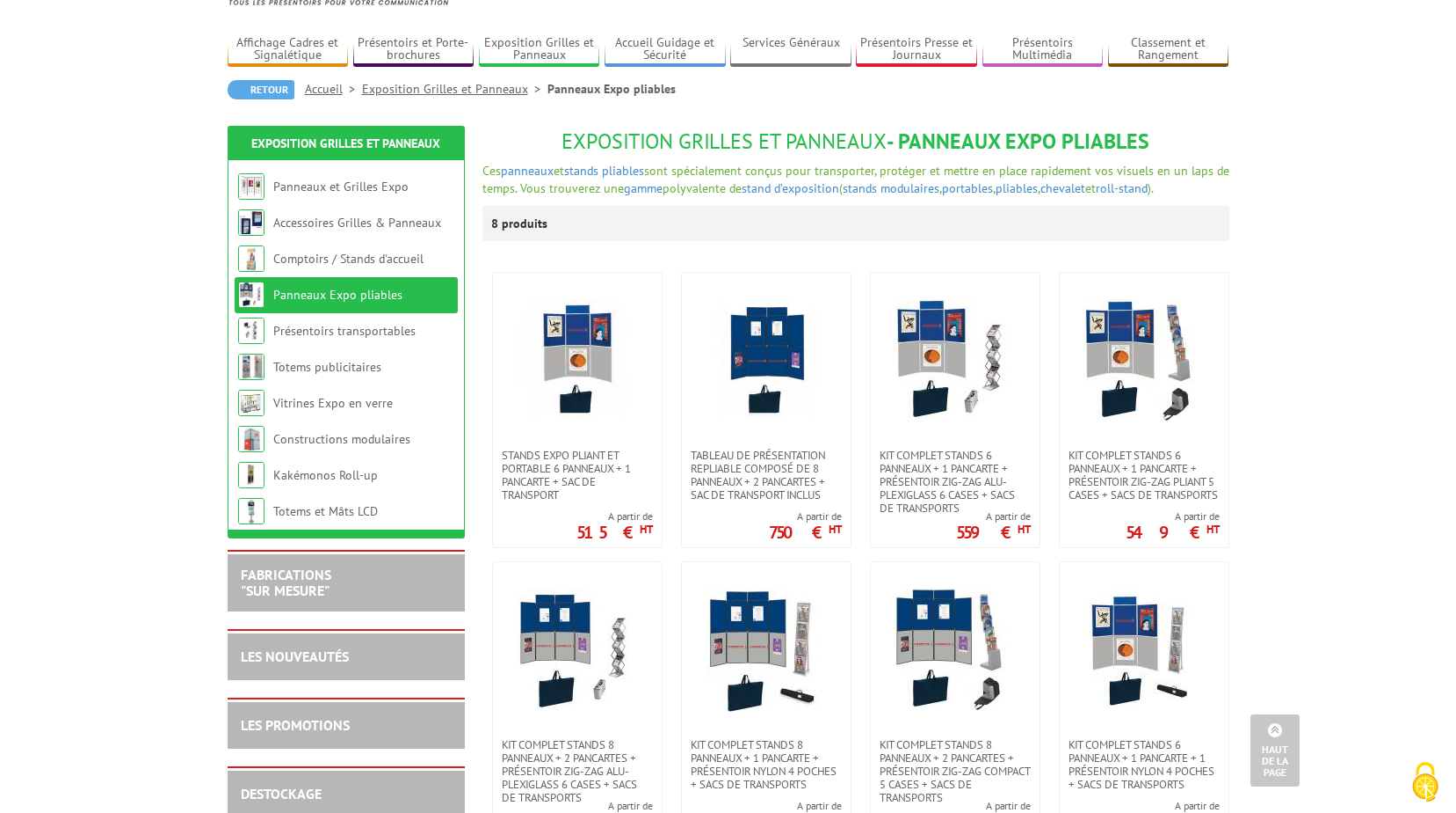
scroll to position [88, 0]
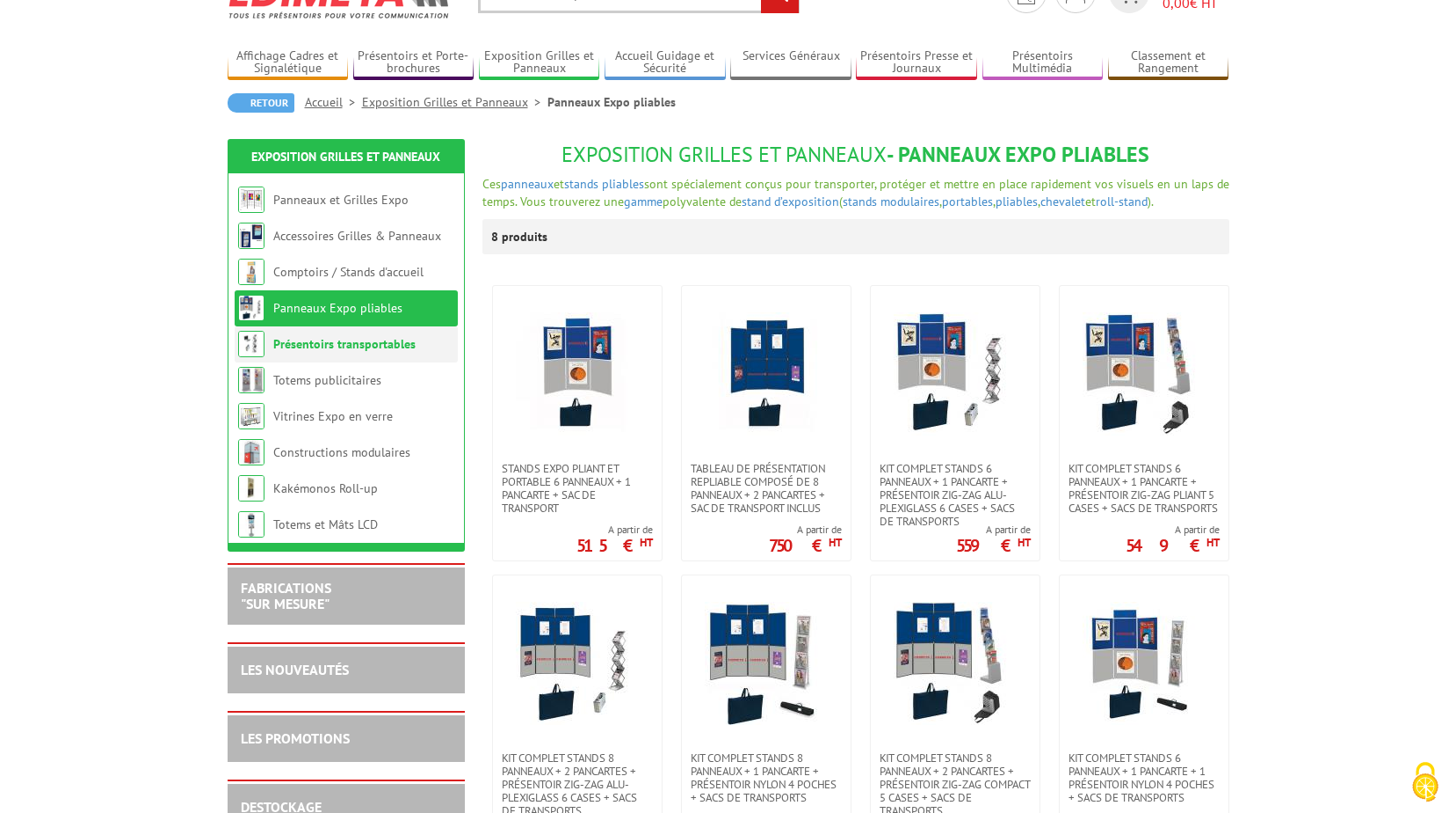
click at [297, 342] on link "Présentoirs transportables" at bounding box center [345, 343] width 143 height 16
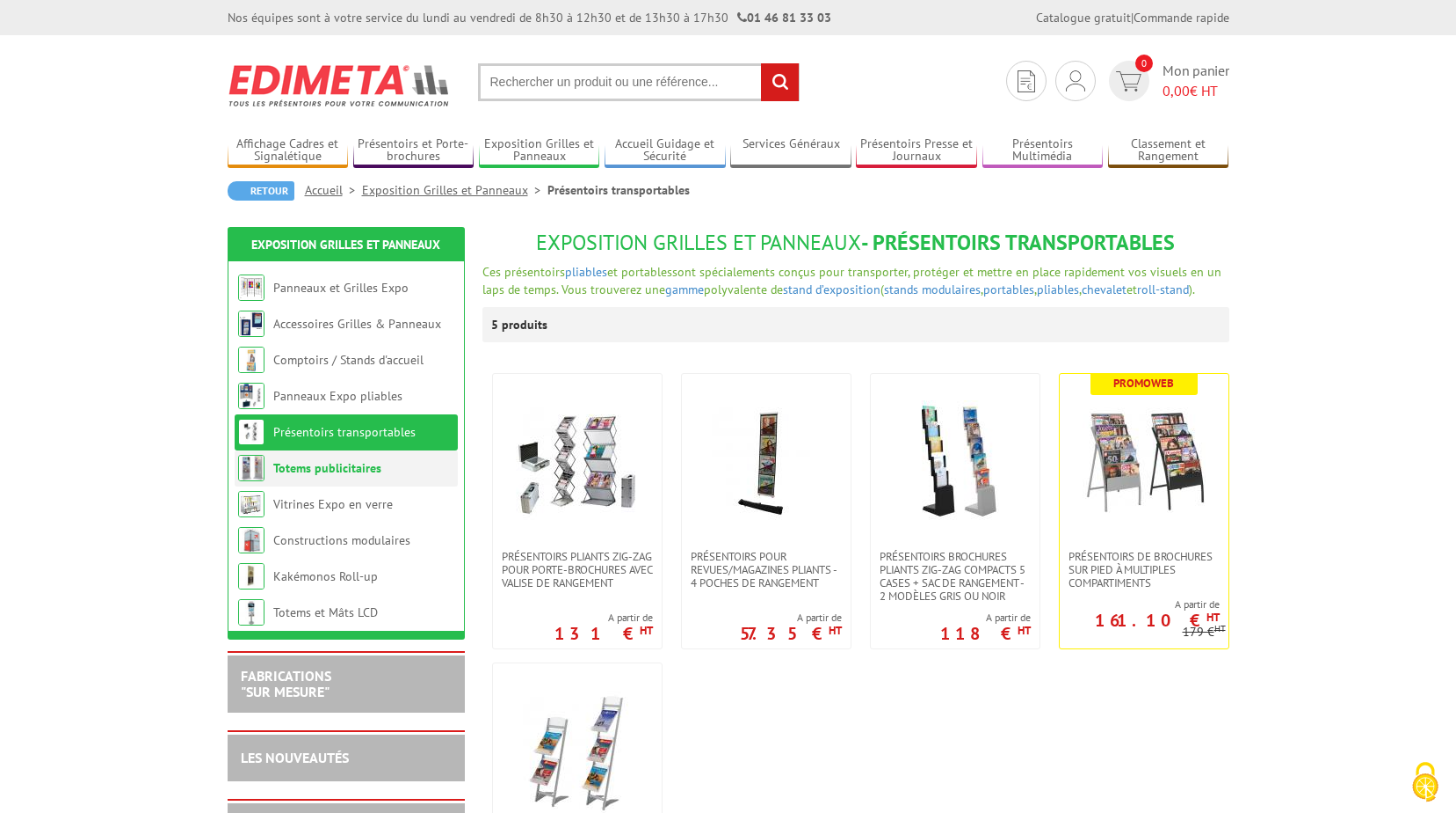
click at [280, 471] on link "Totems publicitaires" at bounding box center [327, 467] width 108 height 16
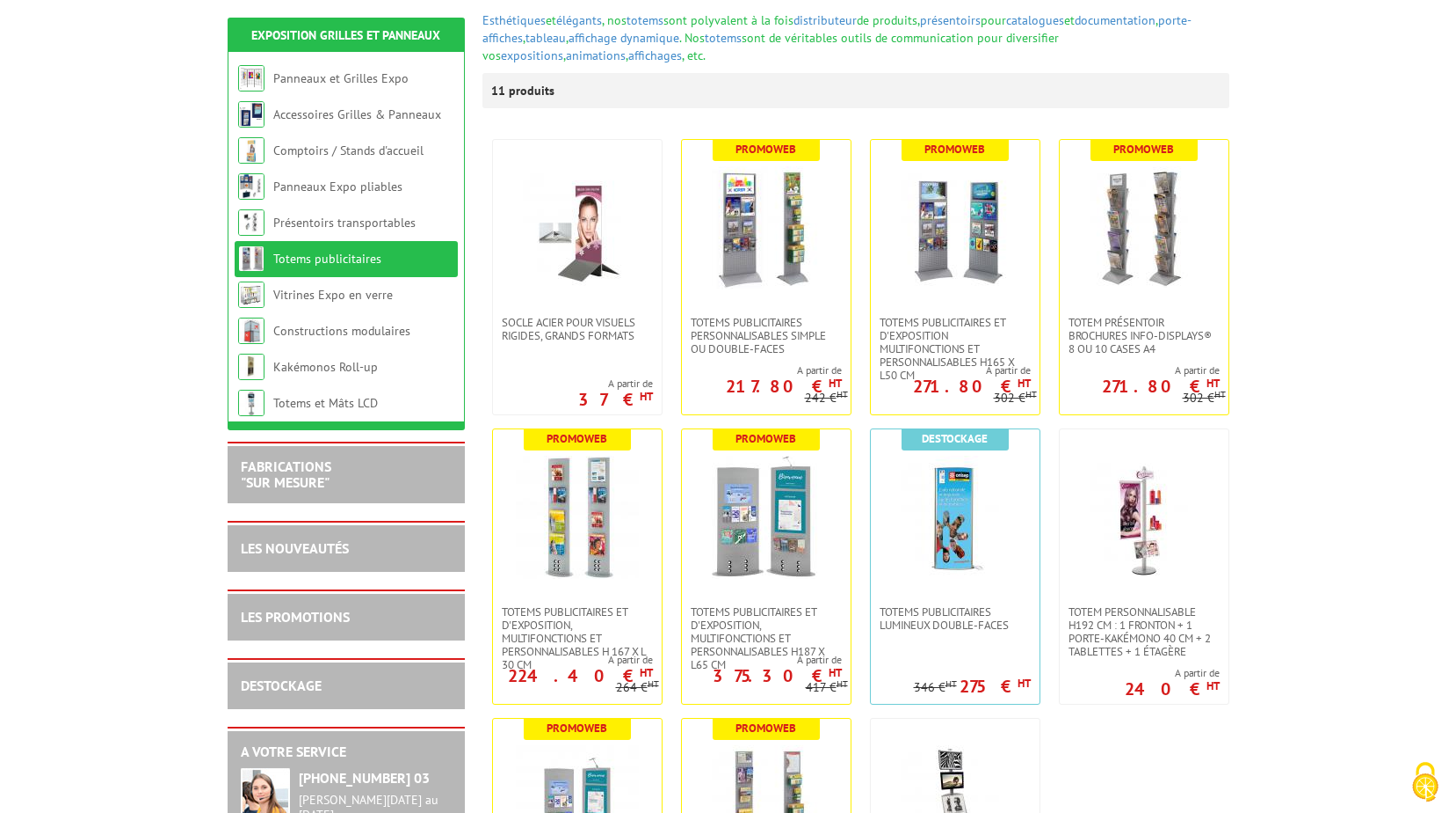
scroll to position [263, 0]
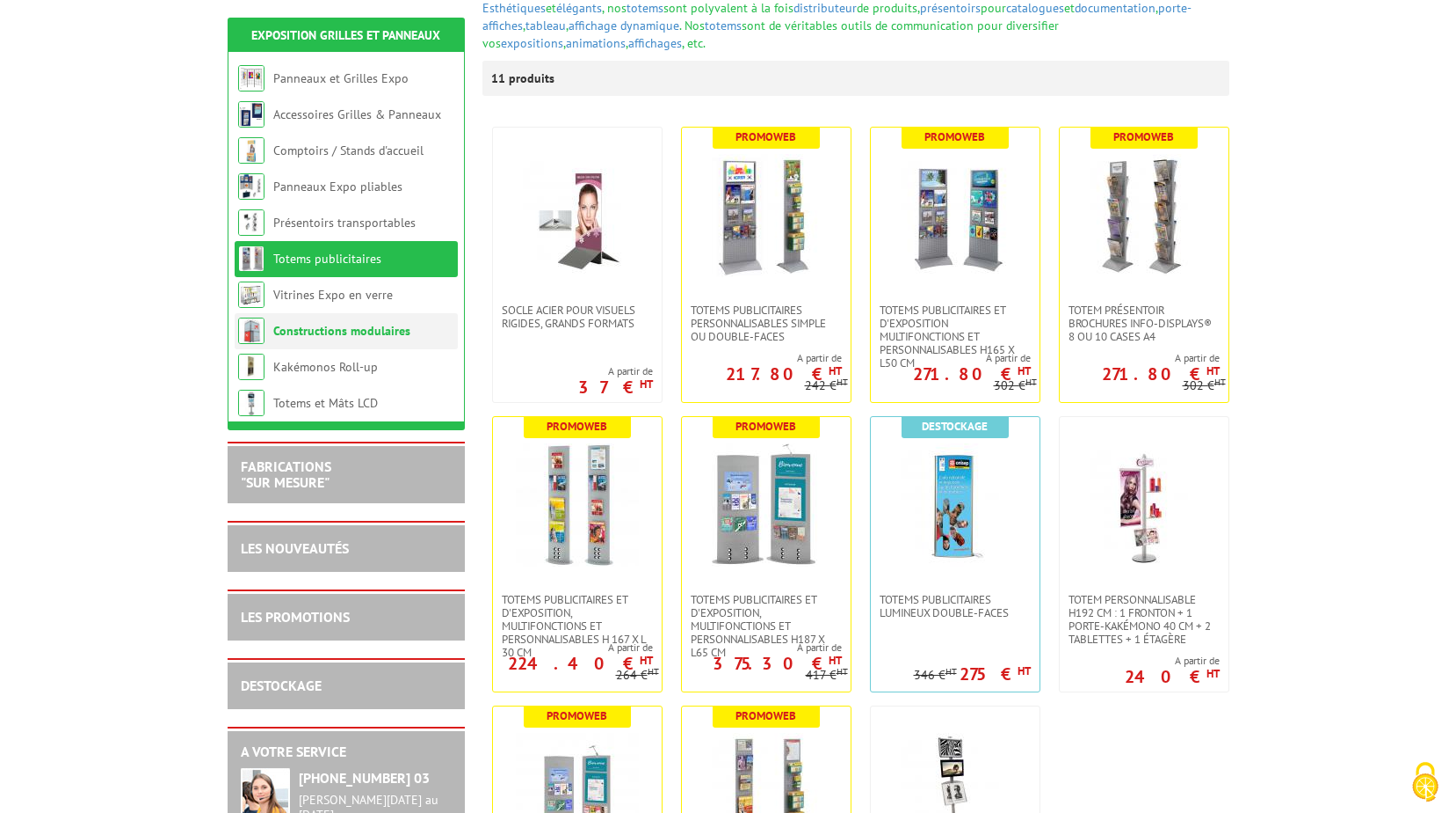
click at [308, 328] on link "Constructions modulaires" at bounding box center [342, 330] width 137 height 16
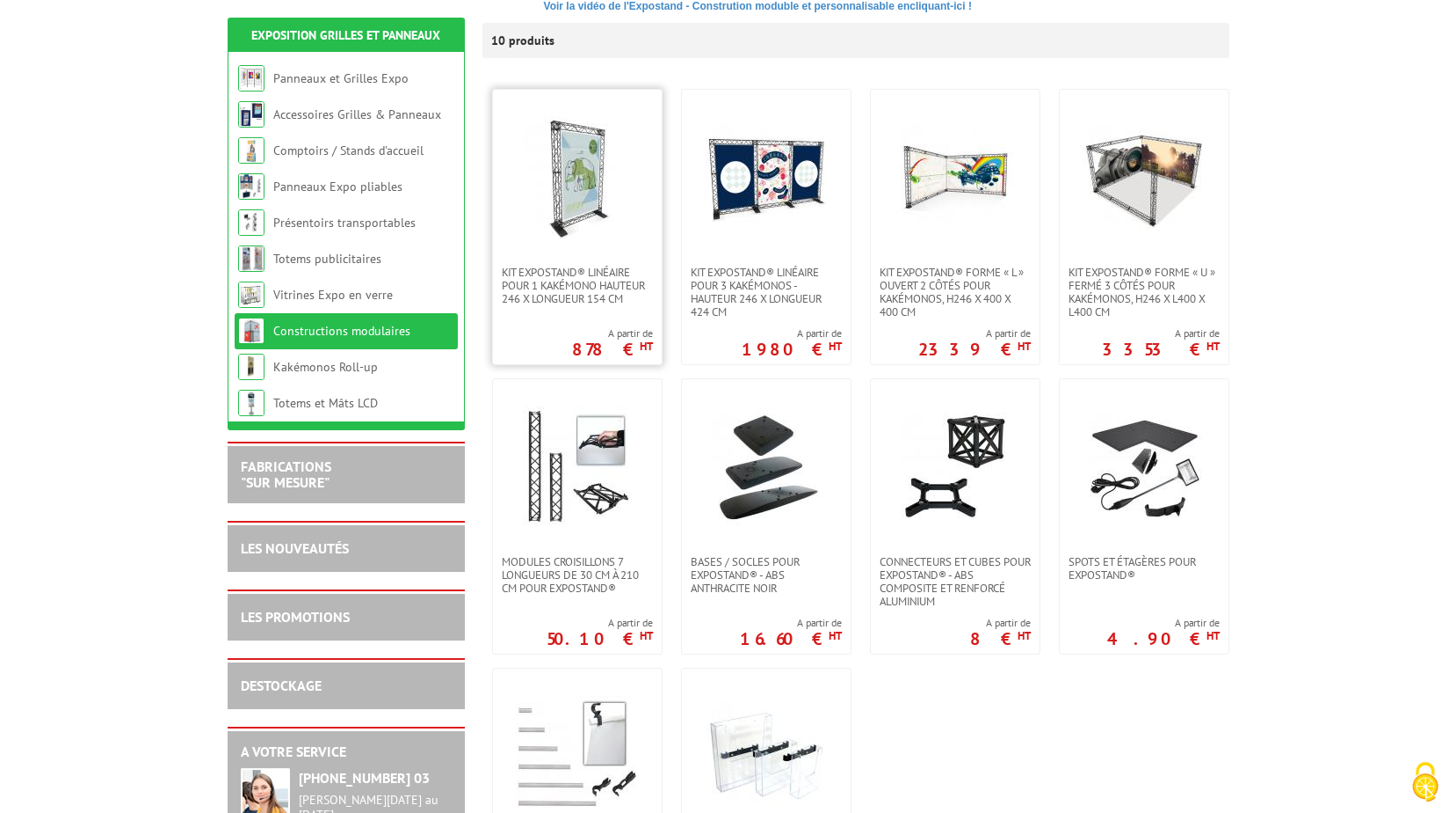
scroll to position [440, 0]
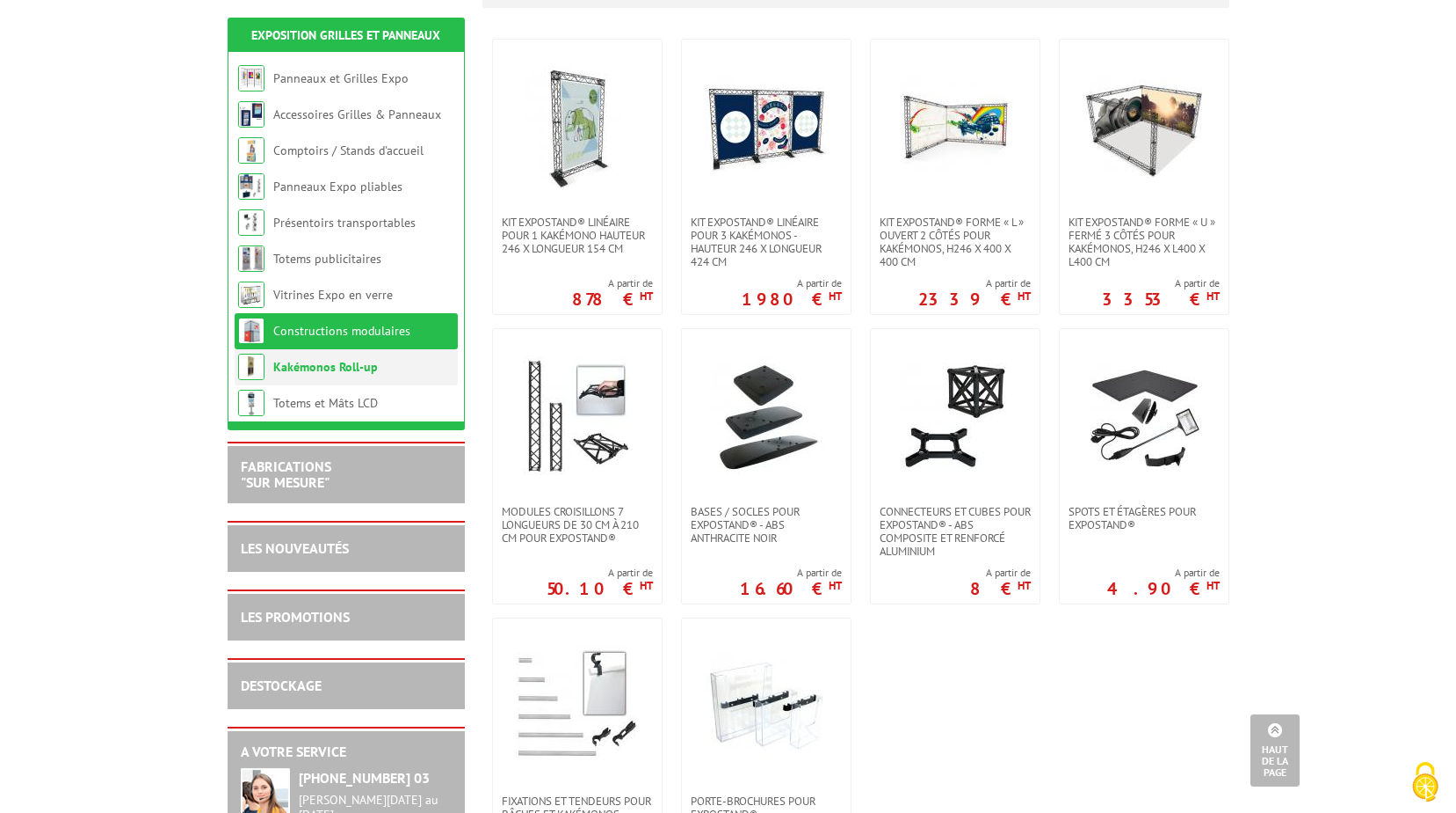
click at [301, 367] on link "Kakémonos Roll-up" at bounding box center [325, 366] width 104 height 16
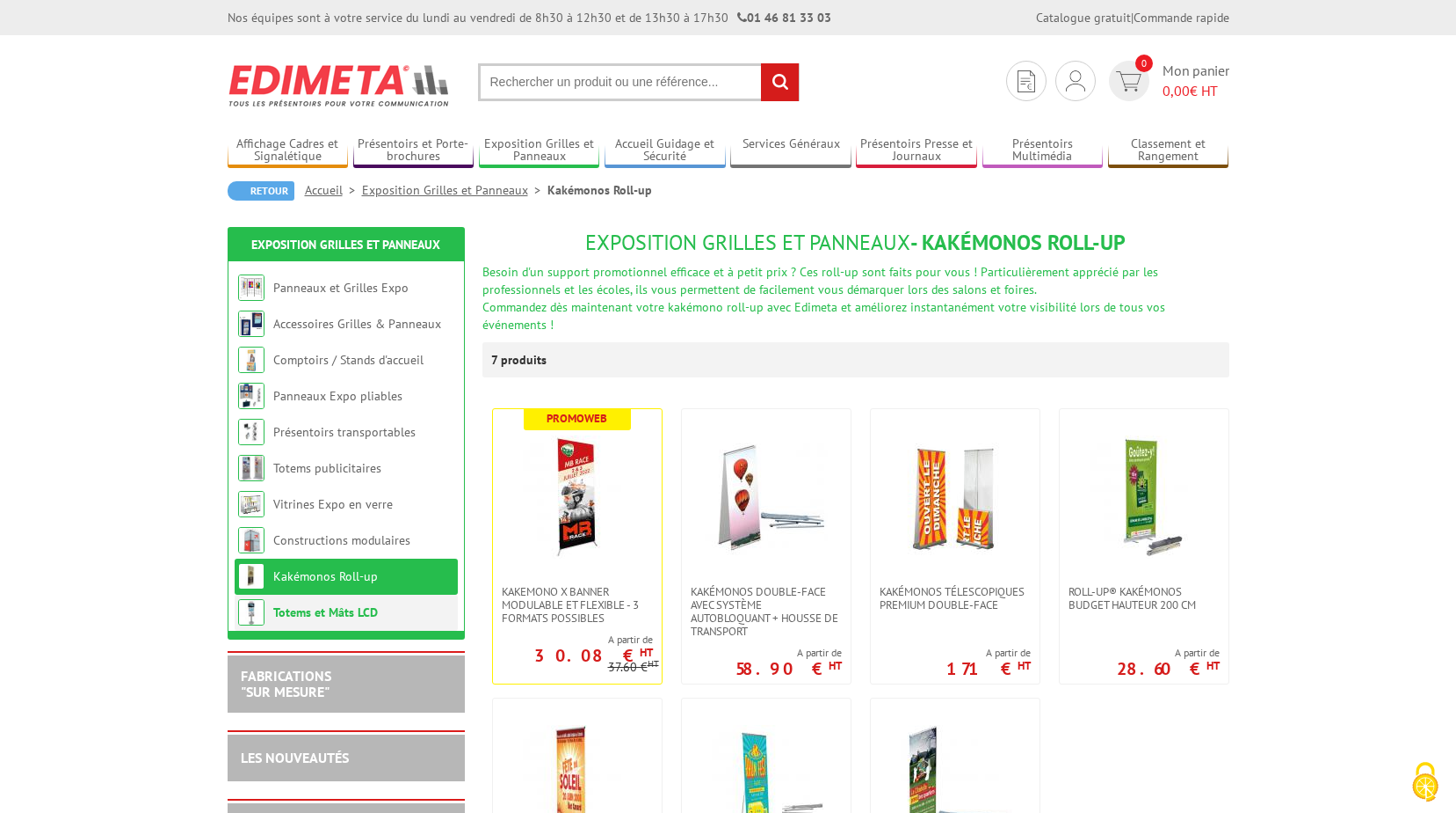
click at [300, 607] on link "Totems et Mâts LCD" at bounding box center [325, 612] width 104 height 16
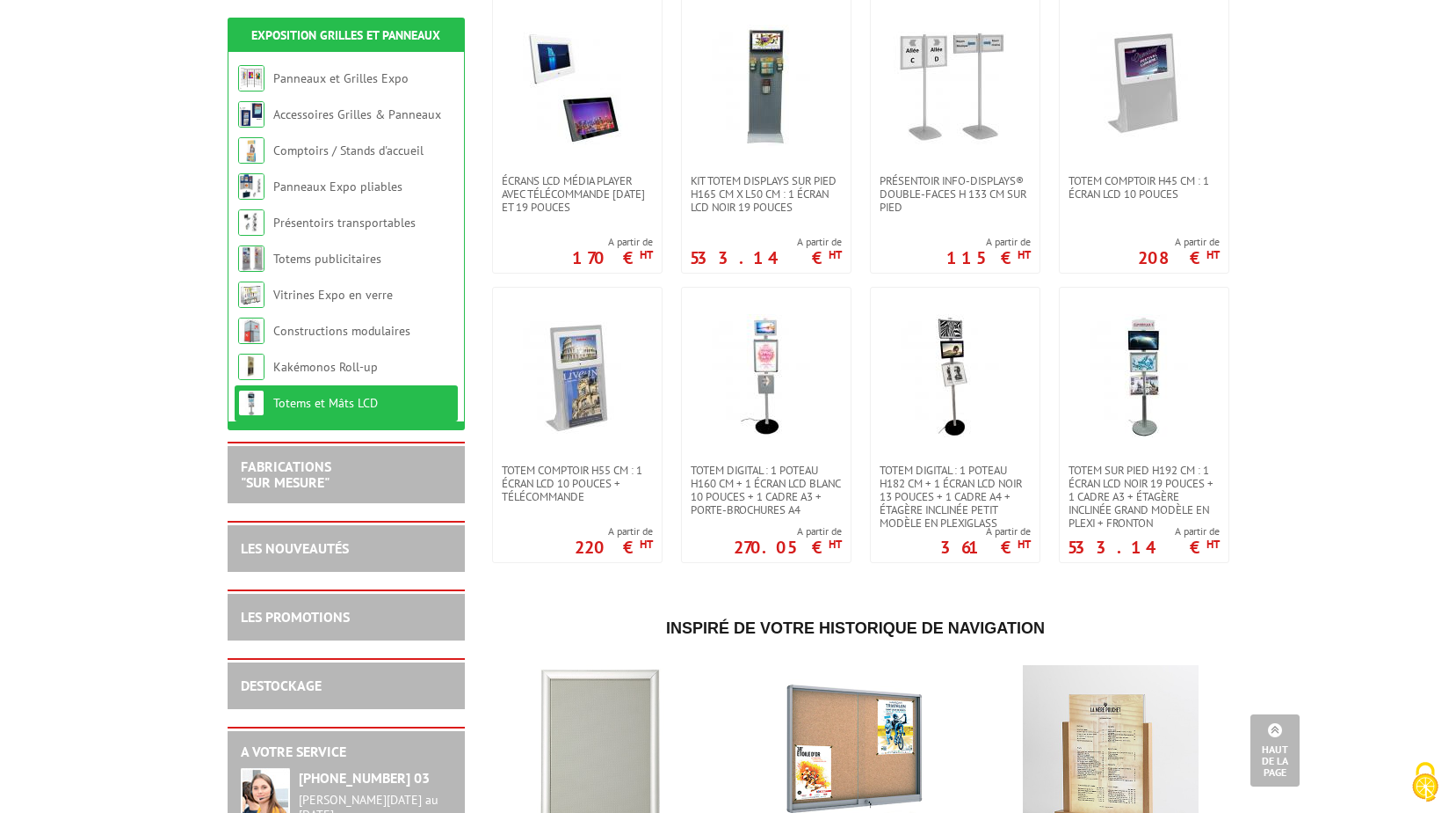
scroll to position [176, 0]
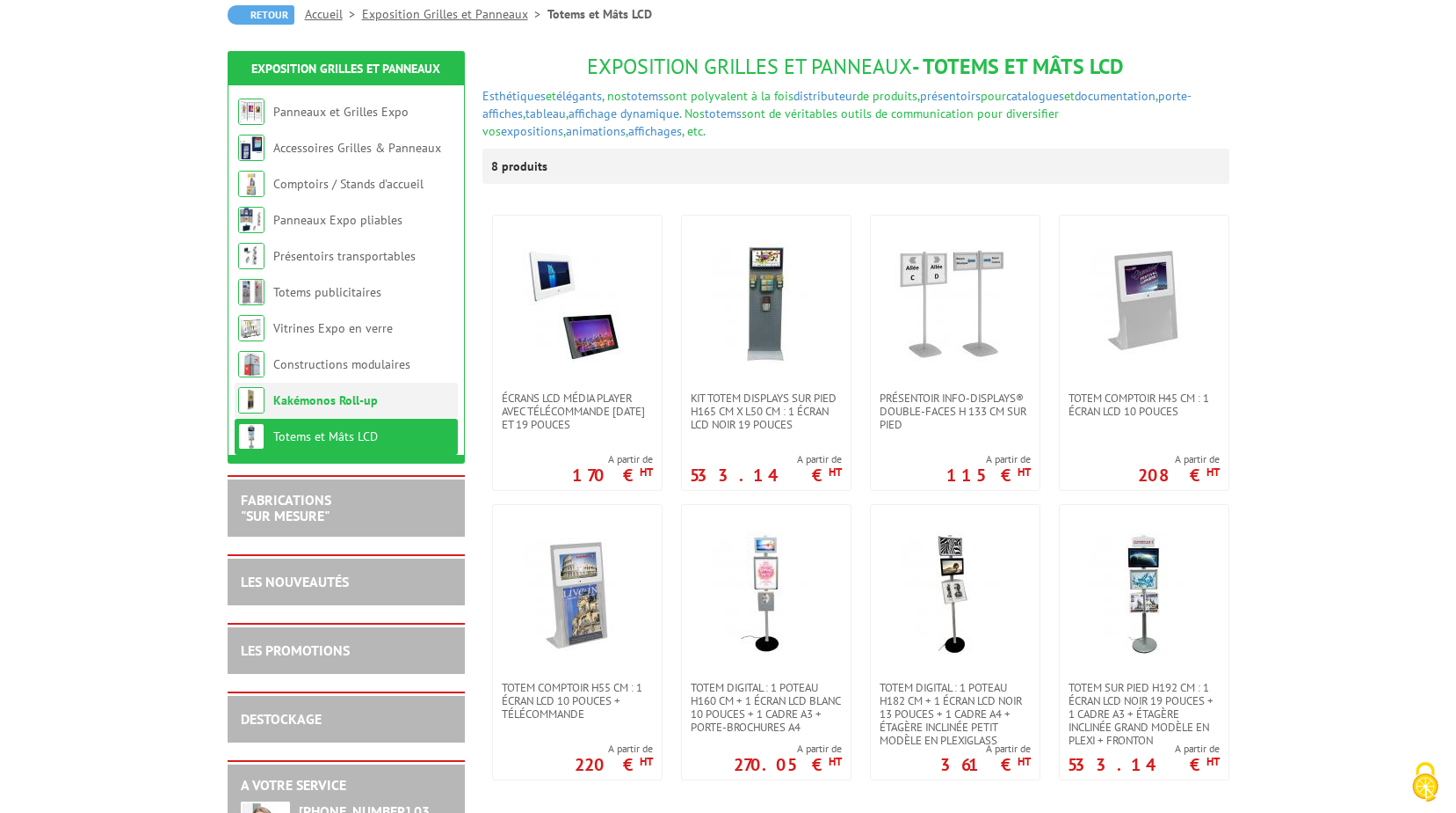
click at [311, 401] on link "Kakémonos Roll-up" at bounding box center [325, 400] width 104 height 16
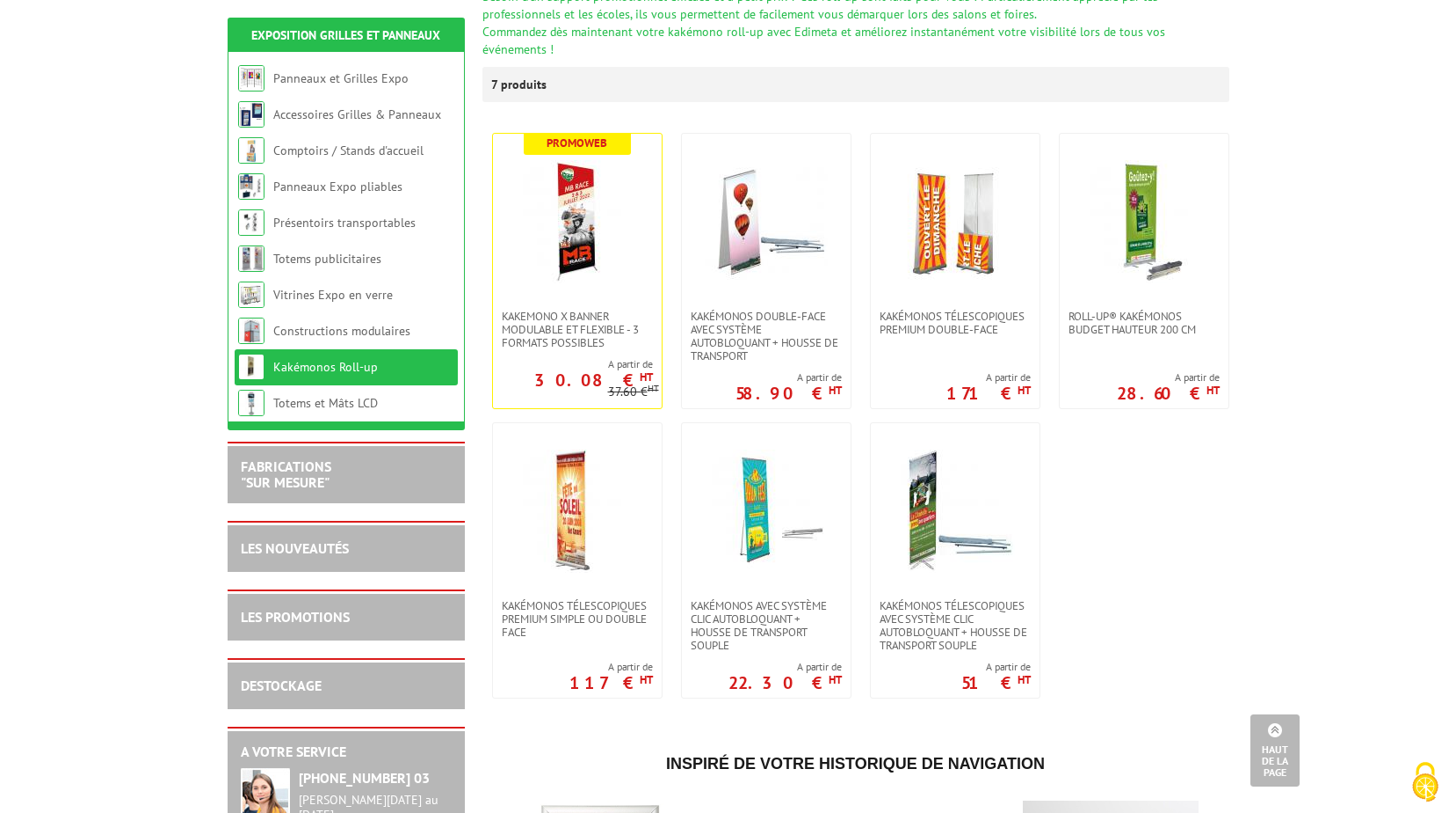
scroll to position [263, 0]
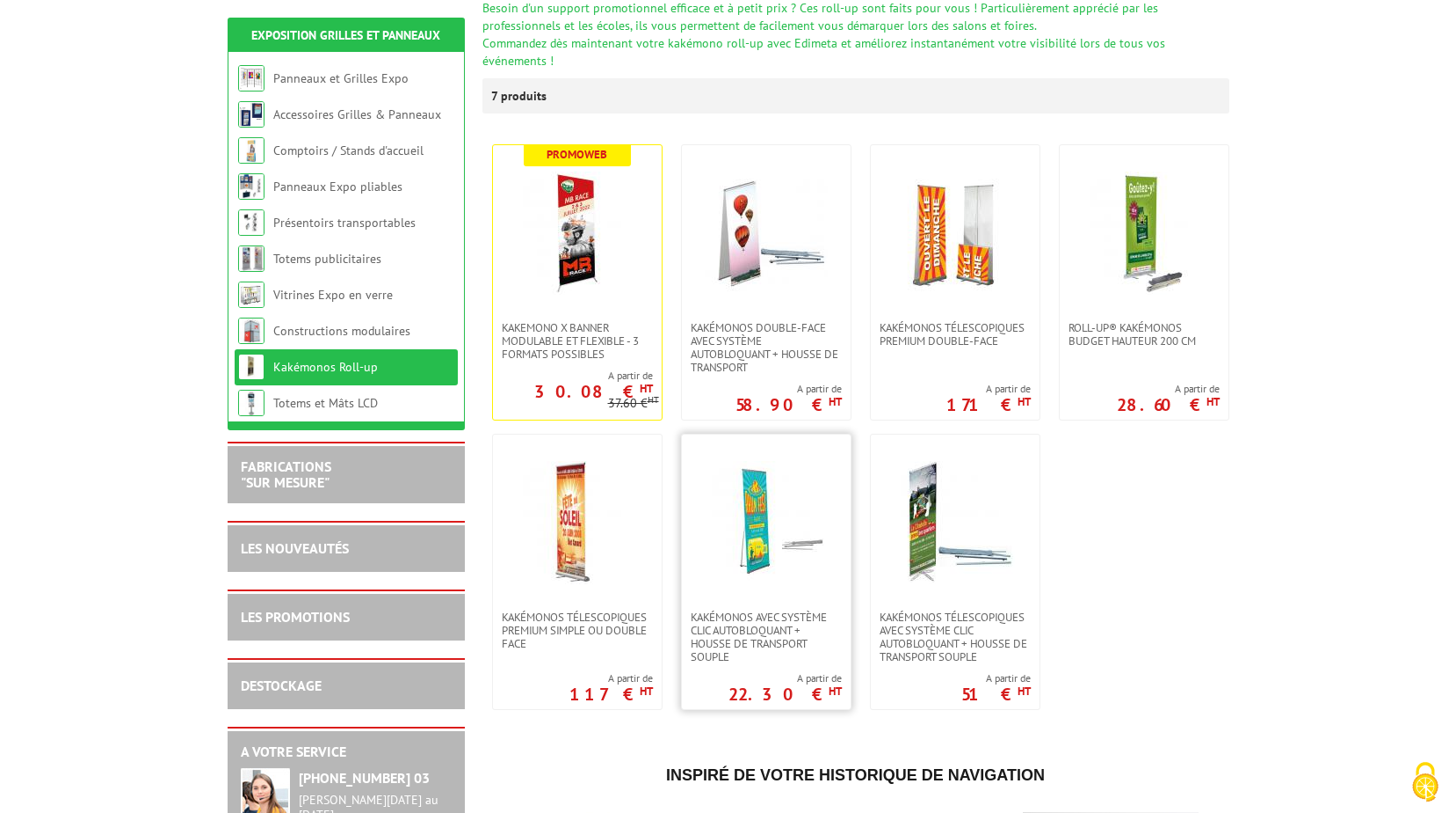
click at [781, 481] on img at bounding box center [766, 522] width 123 height 123
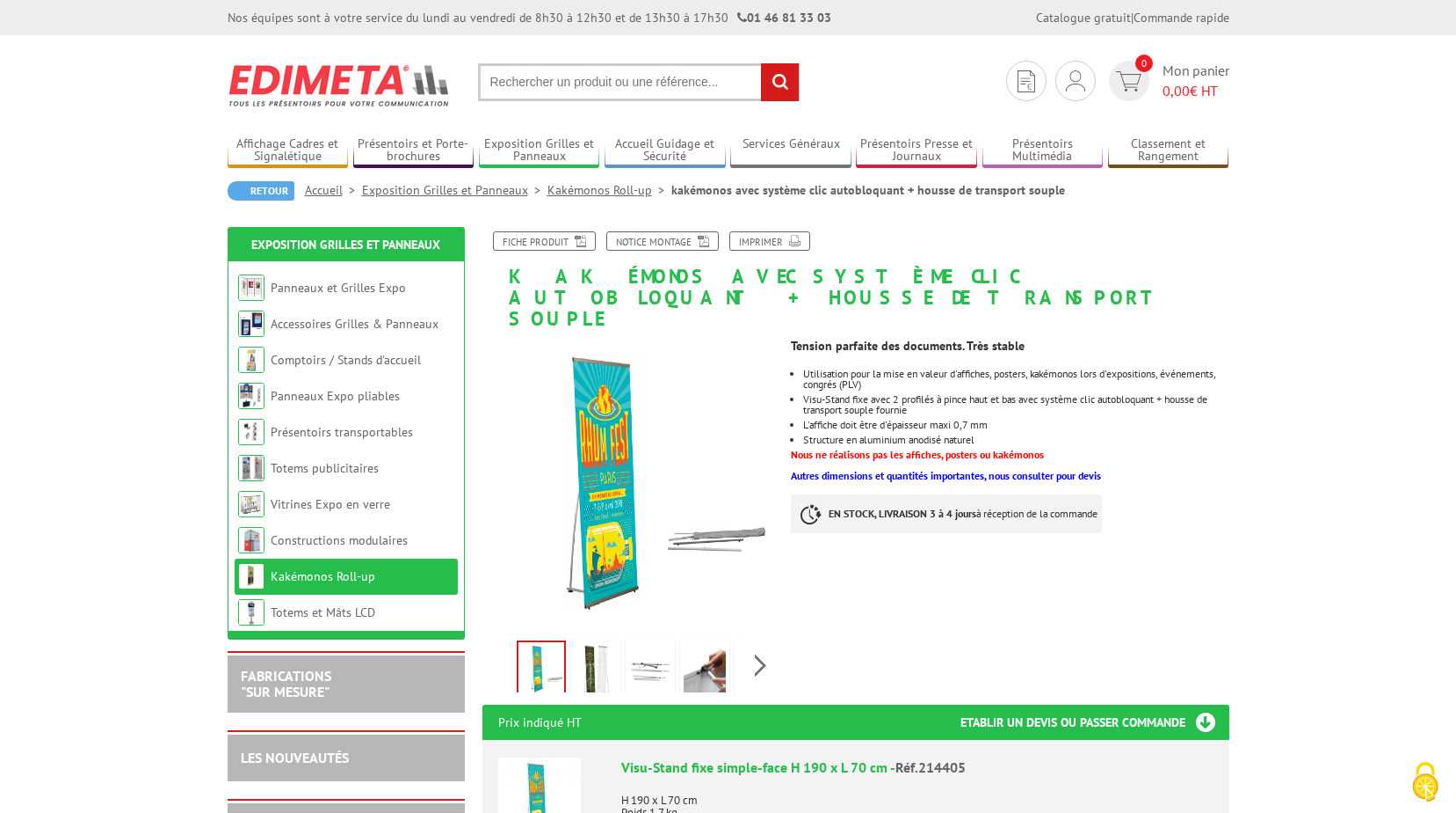
click at [594, 644] on img at bounding box center [596, 671] width 42 height 55
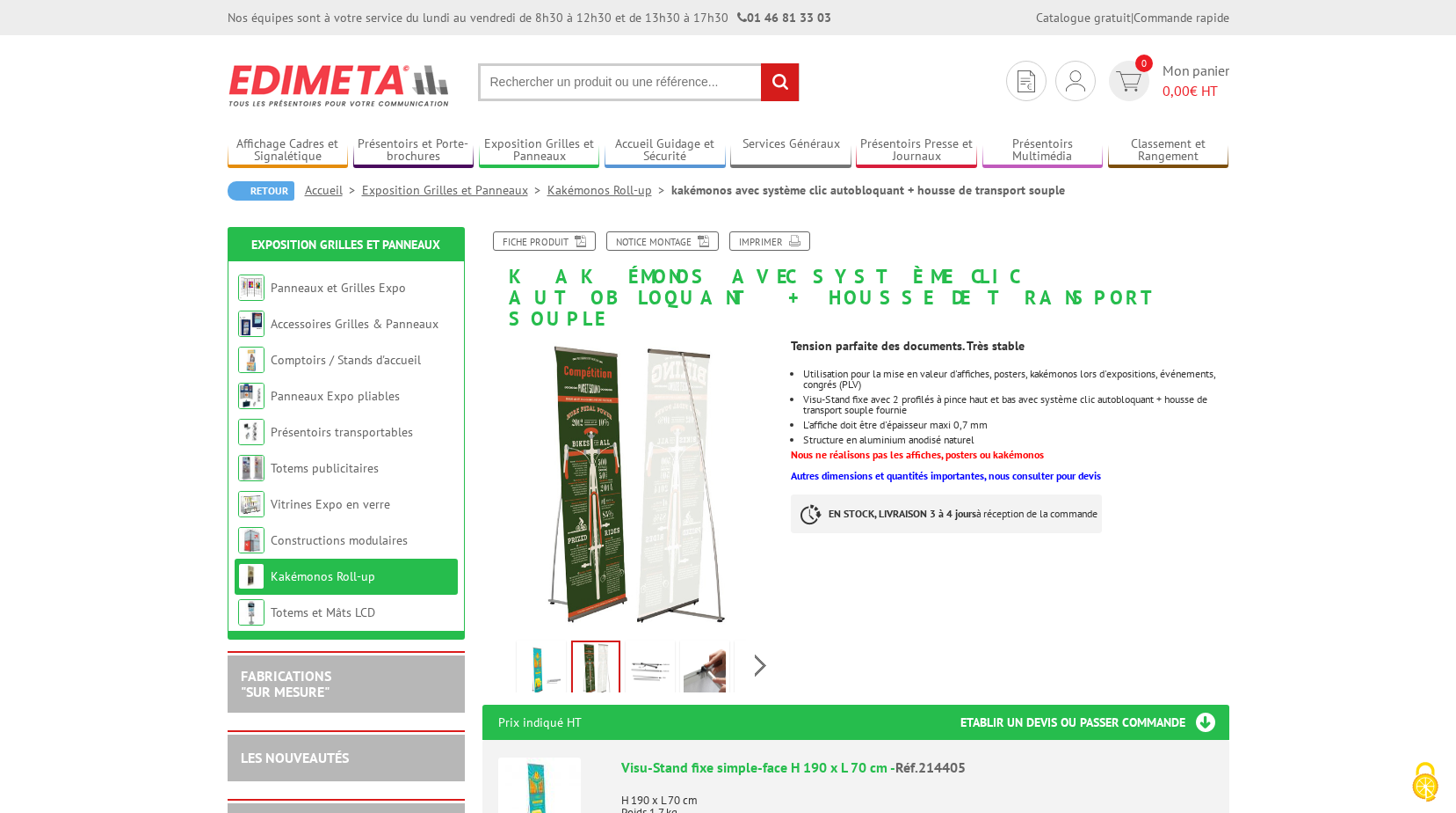
click at [655, 644] on img at bounding box center [651, 671] width 42 height 55
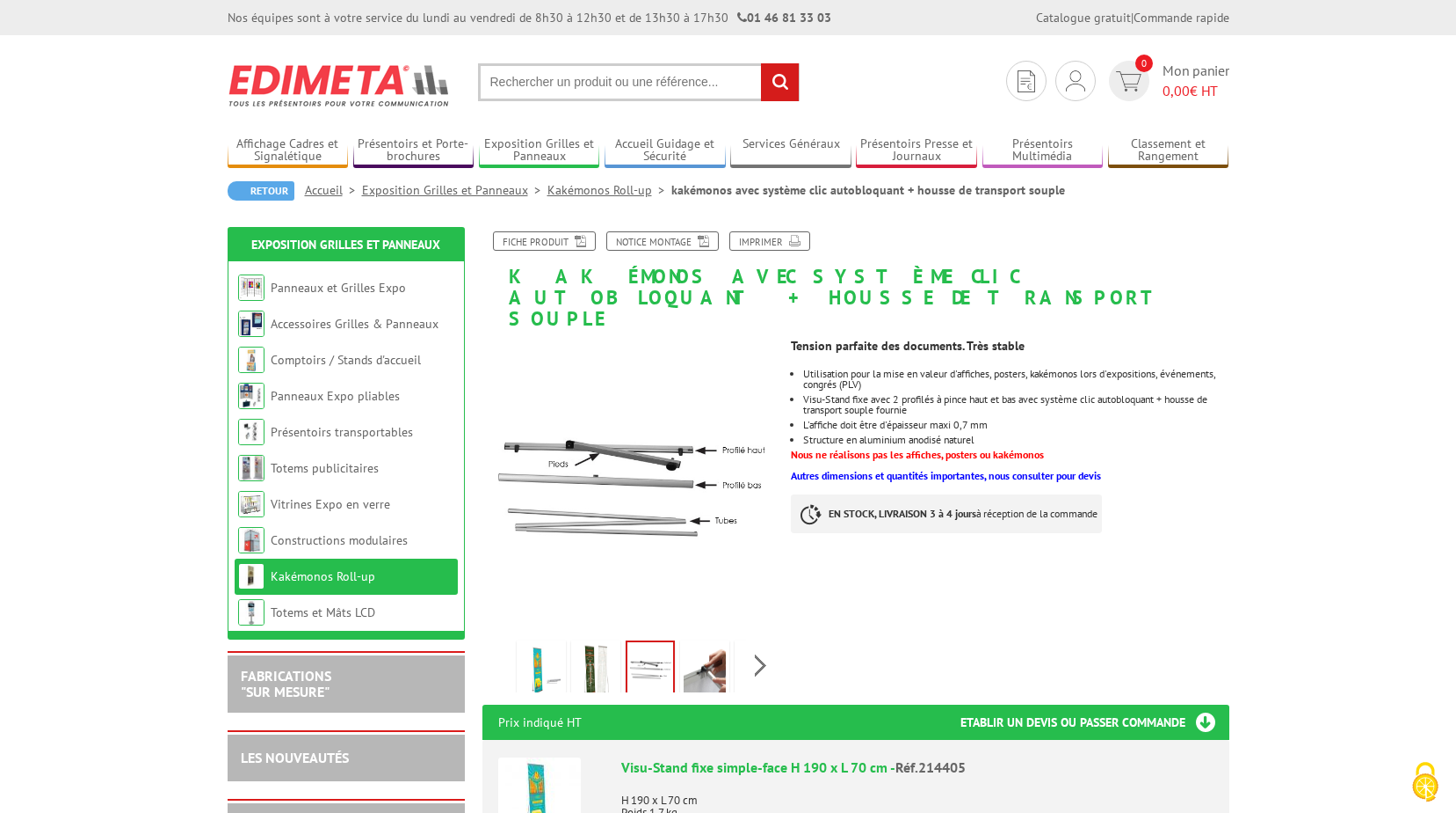
click at [703, 644] on img at bounding box center [705, 671] width 42 height 55
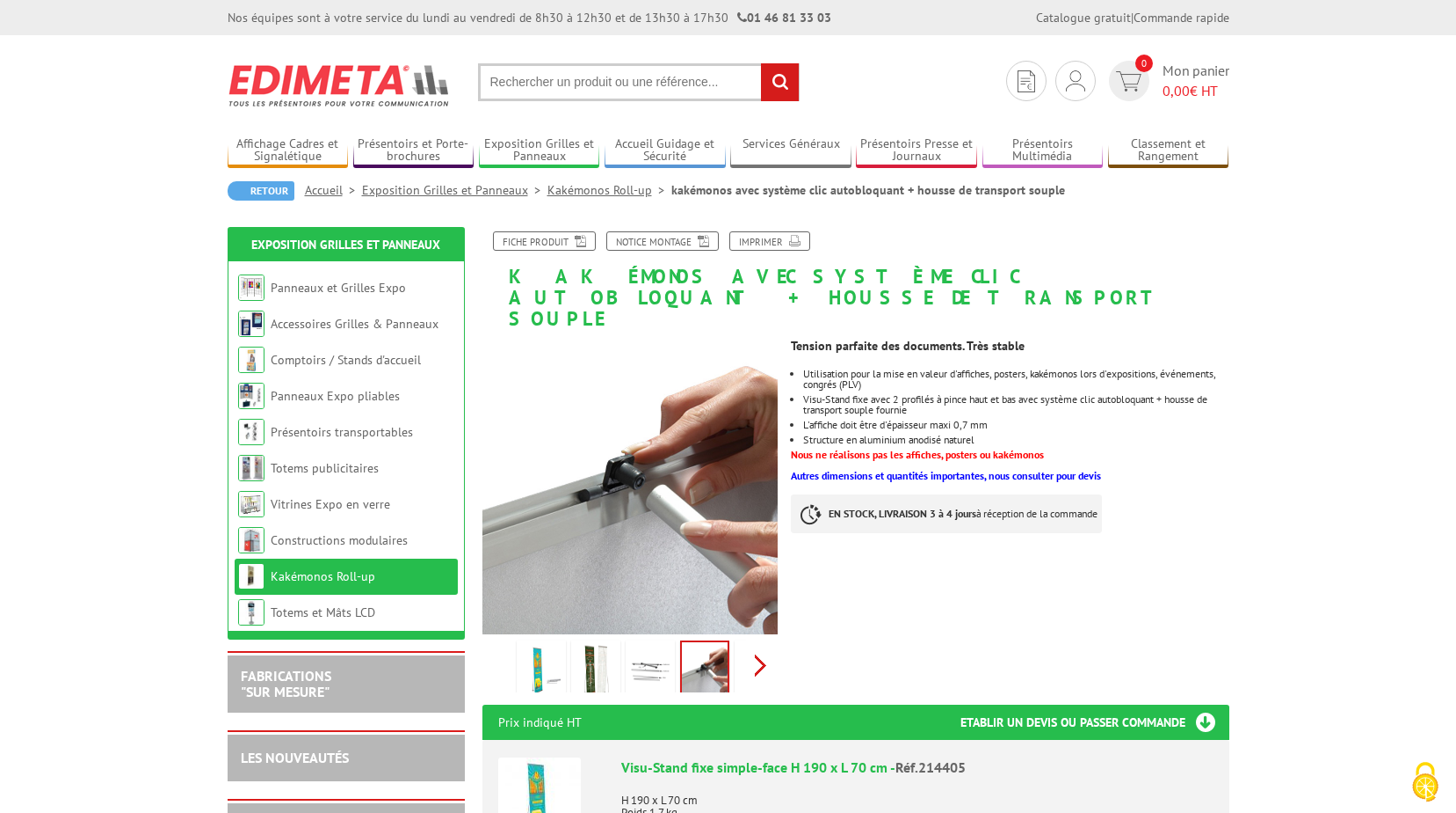
click at [756, 634] on div "Previous Next" at bounding box center [631, 664] width 296 height 61
click at [670, 644] on img at bounding box center [665, 671] width 42 height 55
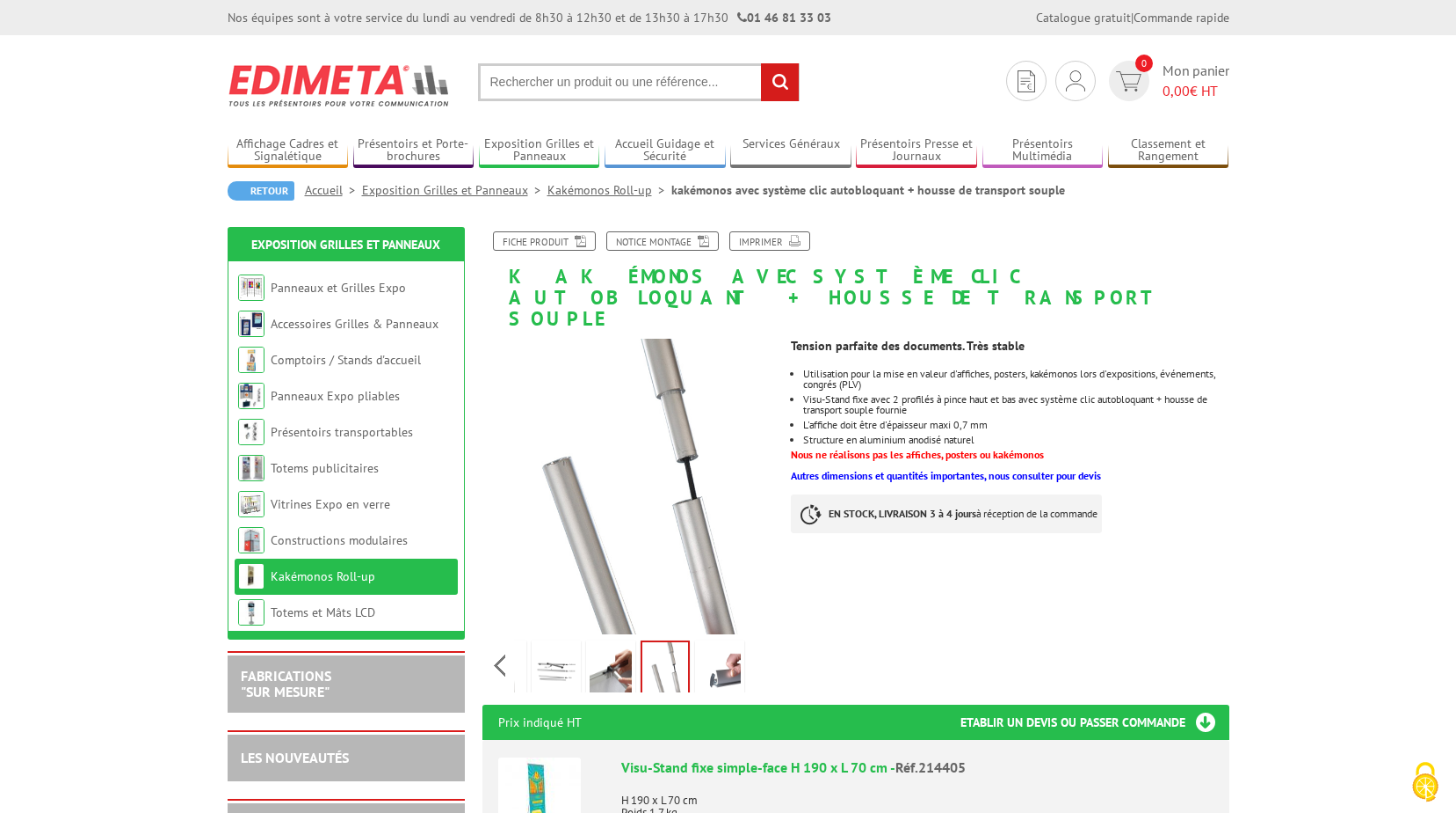
click at [734, 644] on img at bounding box center [719, 671] width 42 height 55
